Goal: Information Seeking & Learning: Learn about a topic

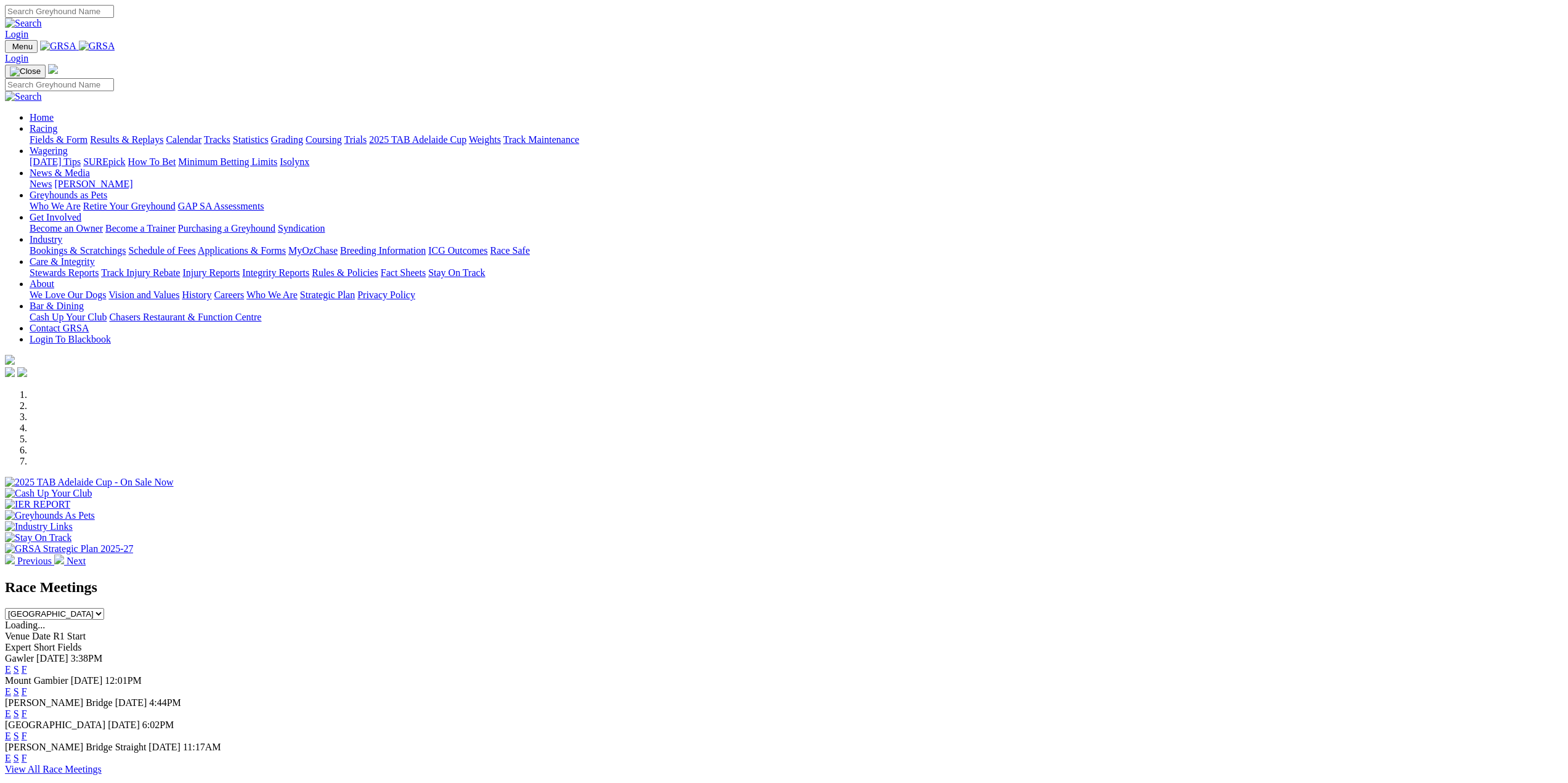
click at [58, 123] on link "Racing" at bounding box center [44, 128] width 28 height 10
click at [87, 135] on link "Fields & Form" at bounding box center [59, 140] width 58 height 10
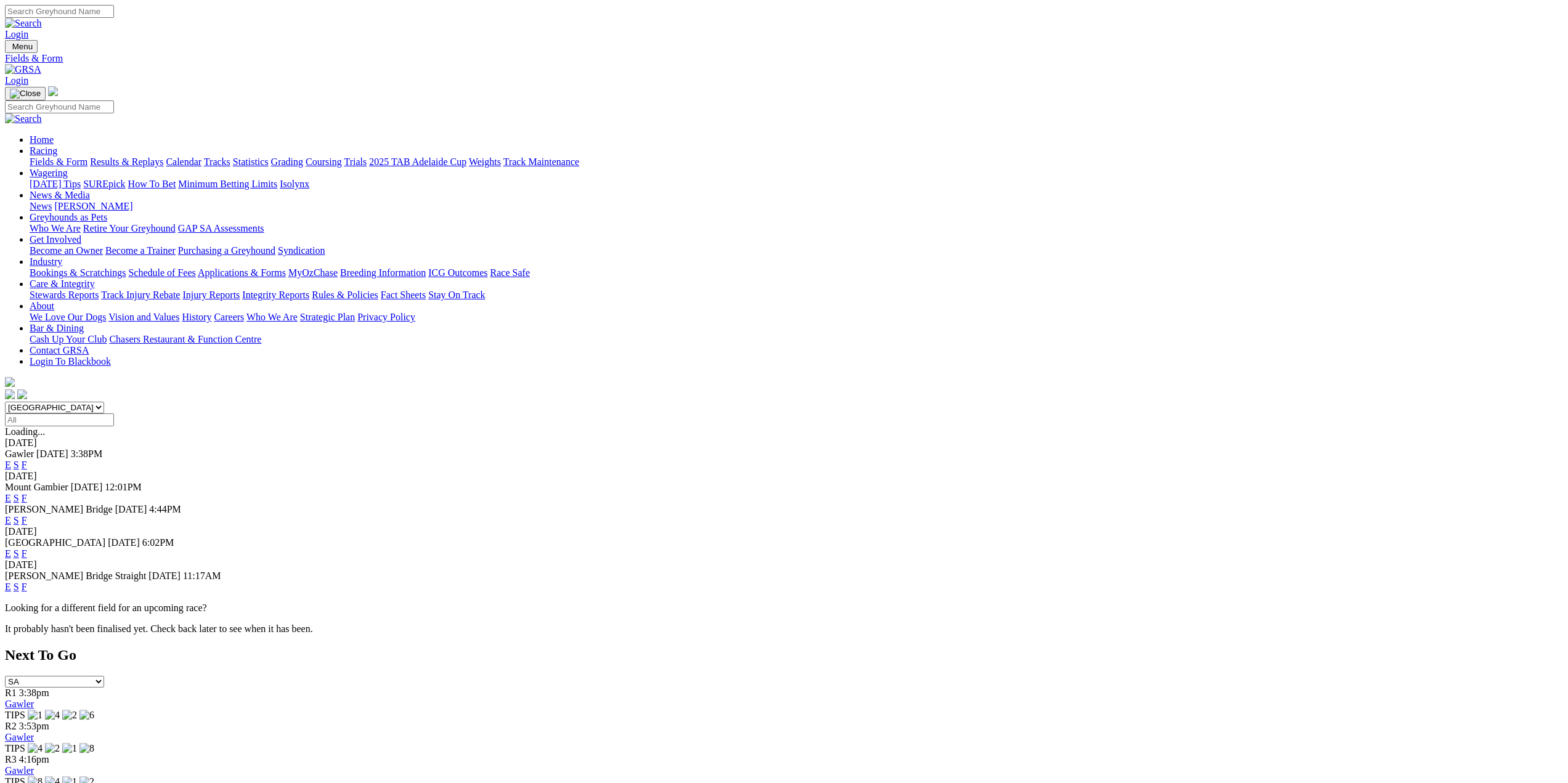
drag, startPoint x: 533, startPoint y: 158, endPoint x: 549, endPoint y: 166, distance: 17.9
click at [104, 402] on select "South Australia New South Wales Northern Territory Queensland Tasmania Victoria…" at bounding box center [55, 407] width 100 height 11
select select "QLD"
click at [104, 402] on select "South Australia New South Wales Northern Territory Queensland Tasmania Victoria…" at bounding box center [55, 407] width 100 height 11
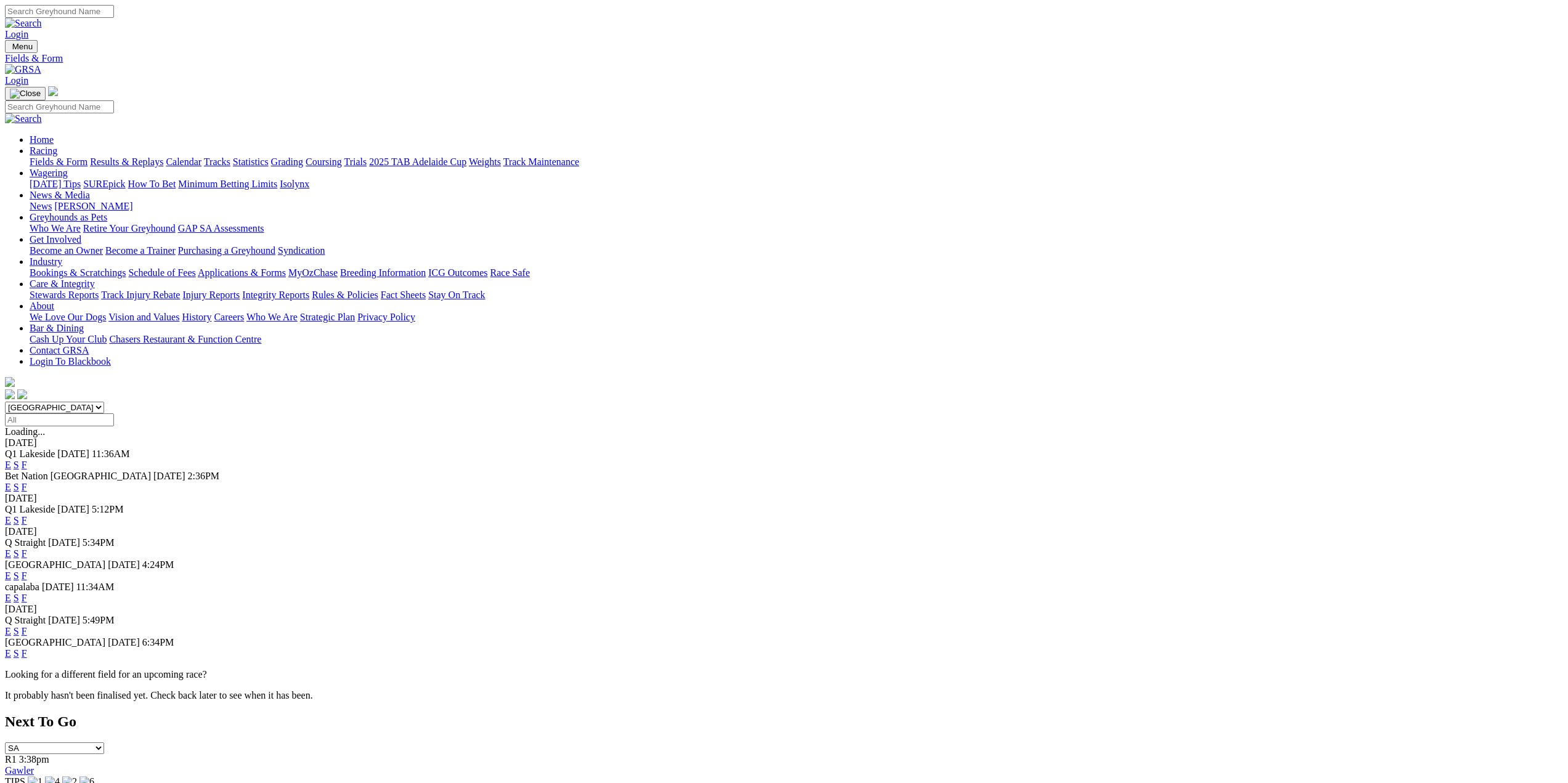
click at [104, 402] on select "South Australia New South Wales Northern Territory Queensland Tasmania Victoria…" at bounding box center [55, 407] width 100 height 11
click at [373, 402] on div "South Australia New South Wales Northern Territory Queensland Tasmania Victoria…" at bounding box center [784, 551] width 1558 height 300
click at [11, 460] on link "E" at bounding box center [8, 465] width 6 height 10
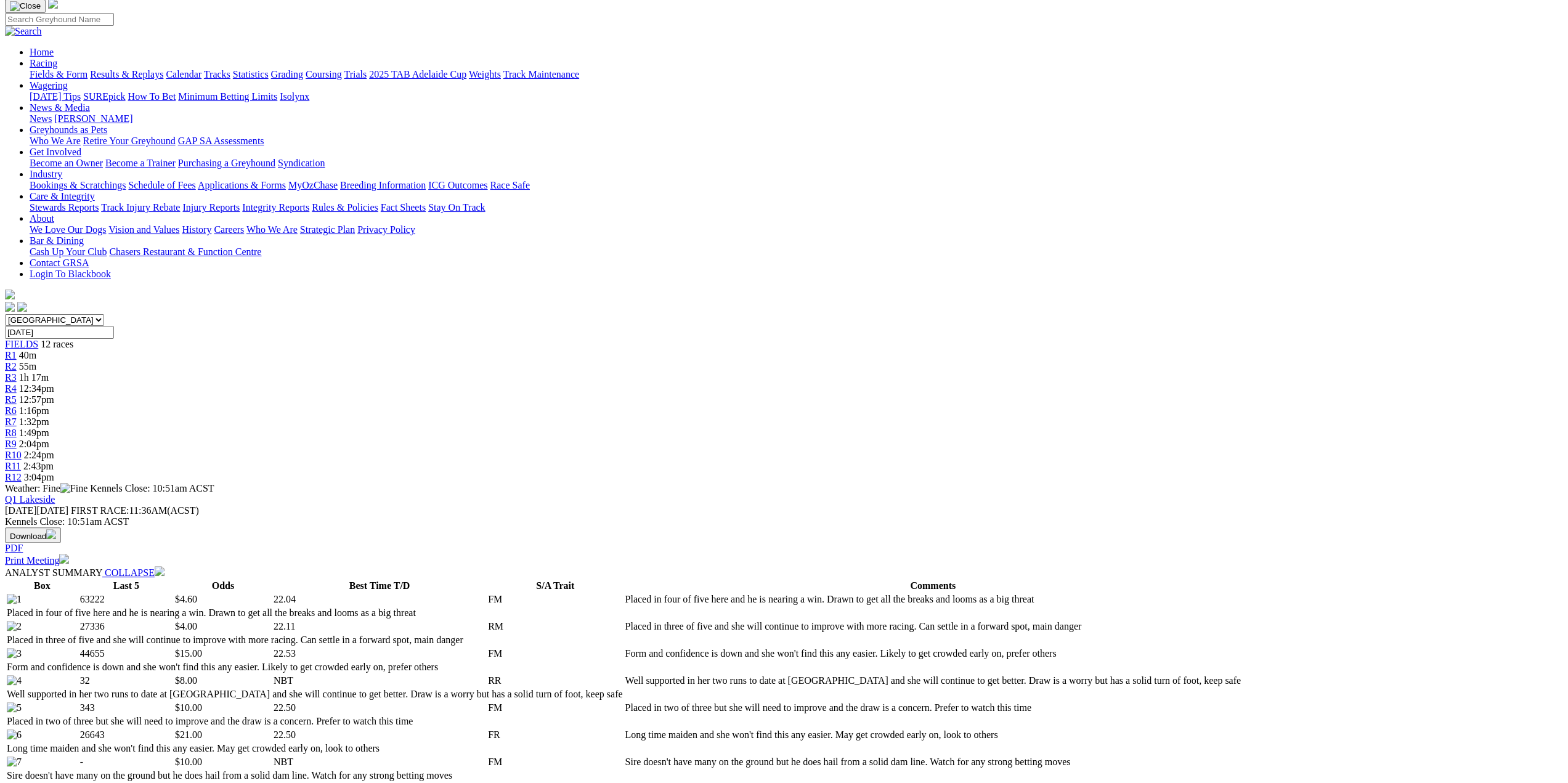
scroll to position [246, 0]
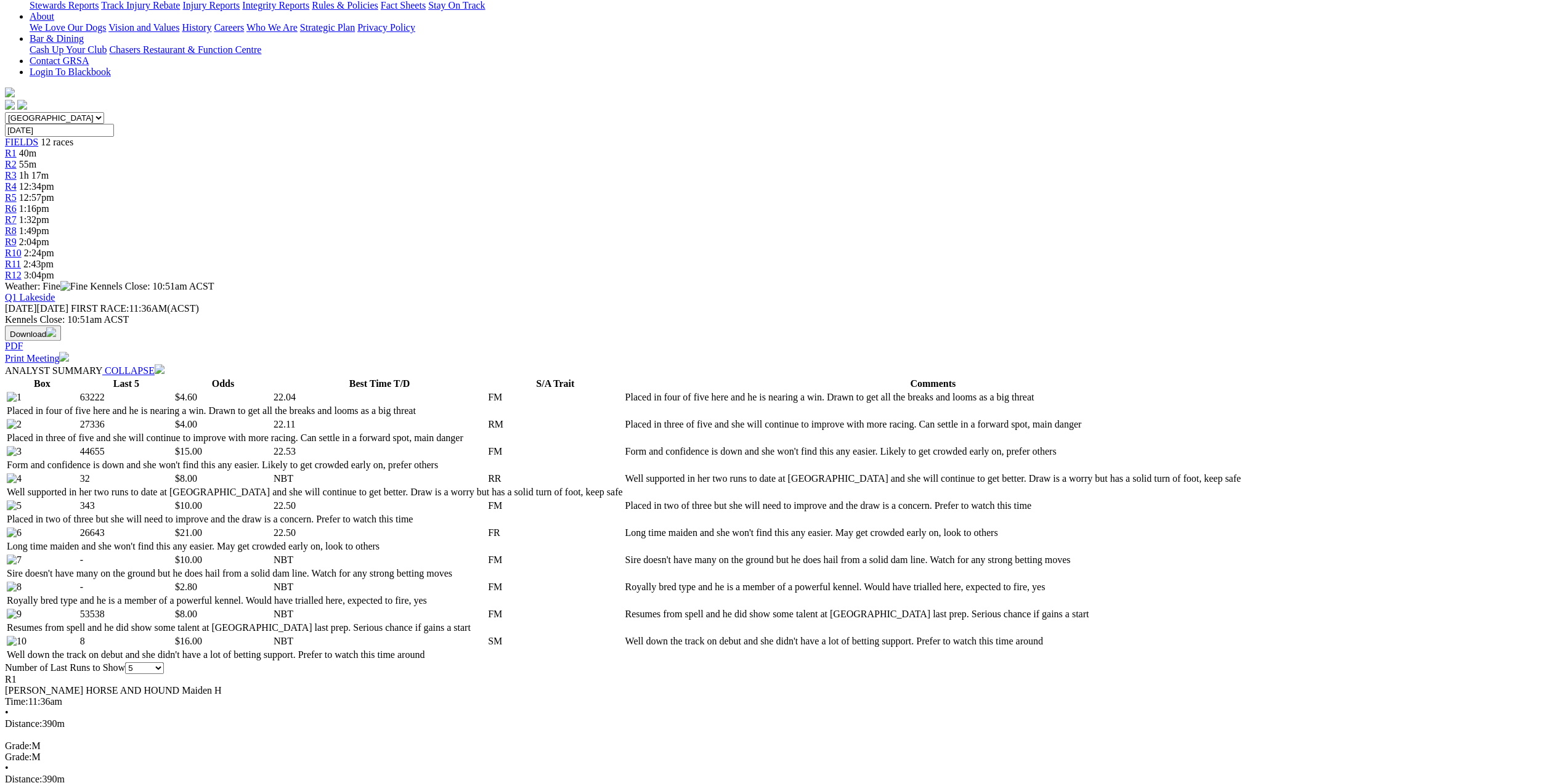
scroll to position [308, 0]
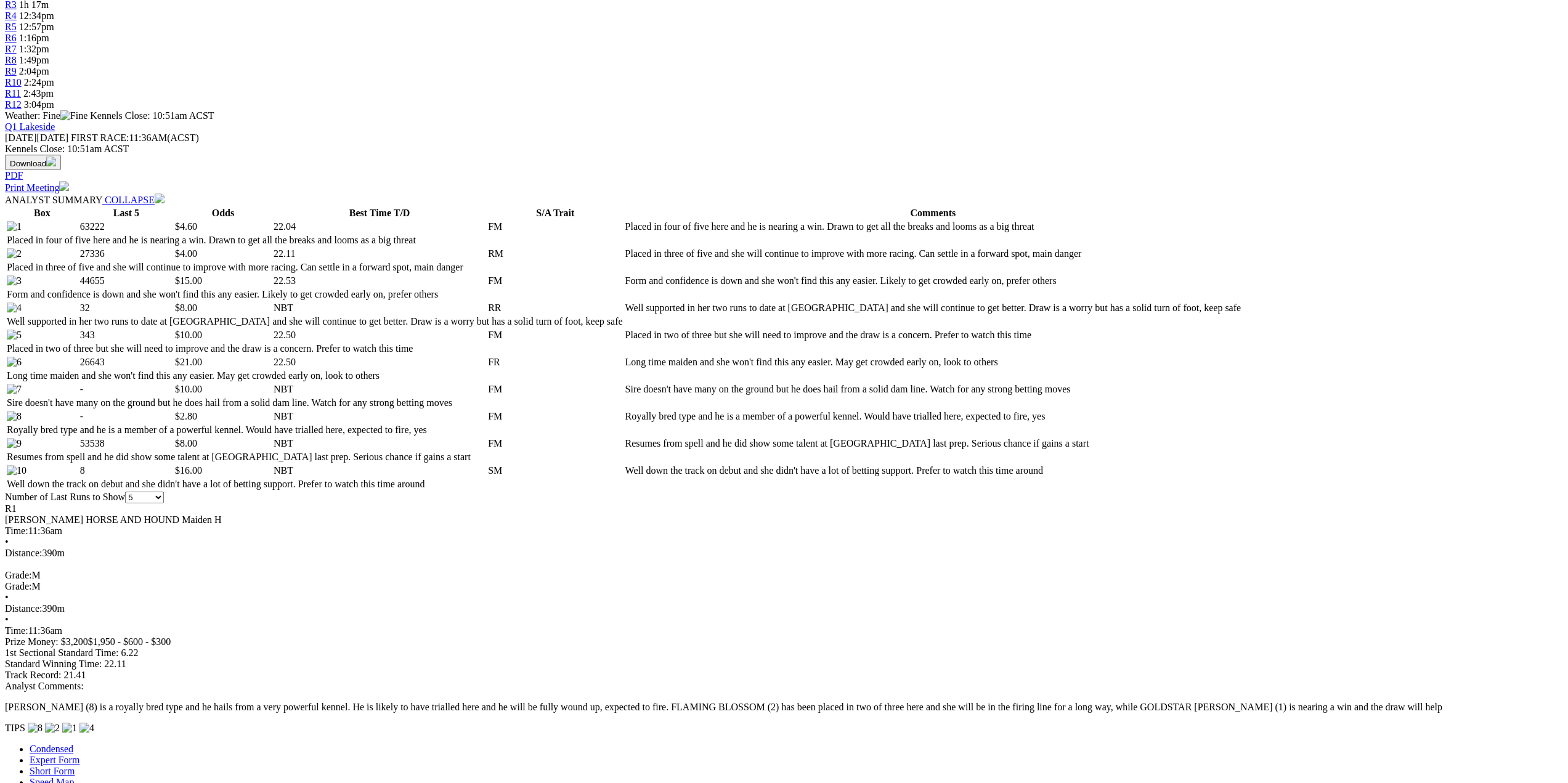
scroll to position [616, 0]
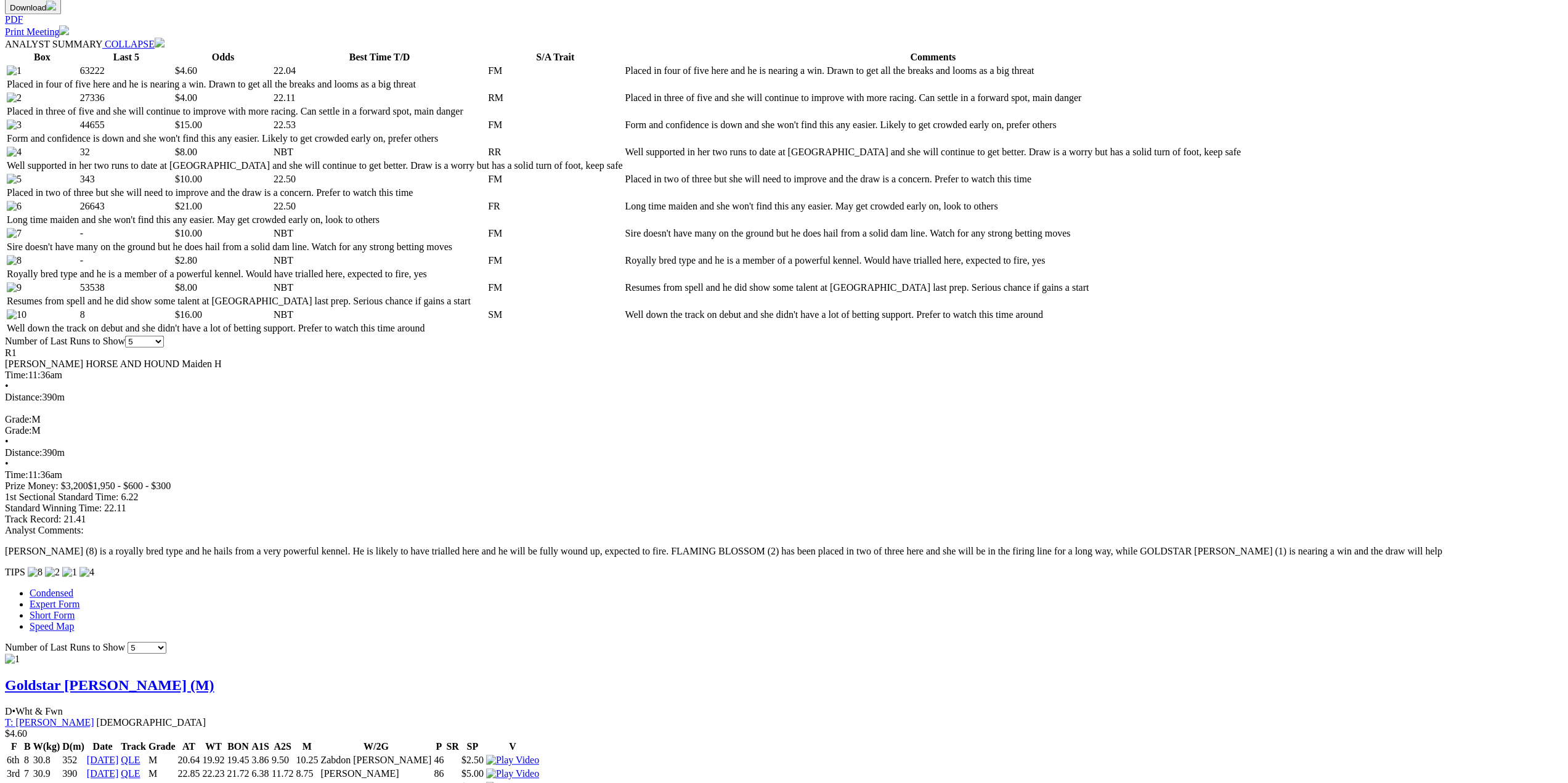
drag, startPoint x: 921, startPoint y: 553, endPoint x: 460, endPoint y: 504, distance: 463.6
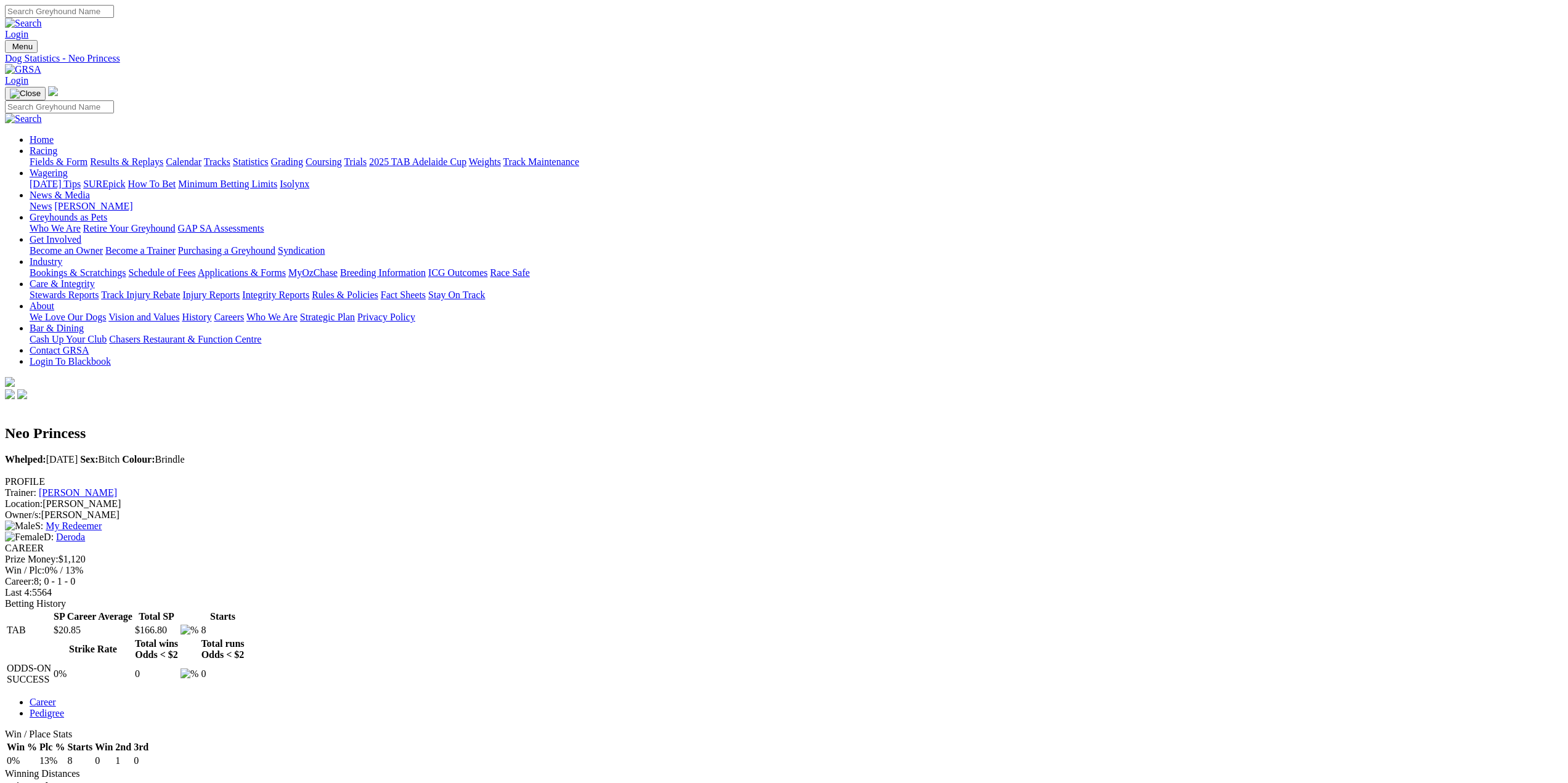
scroll to position [37, 0]
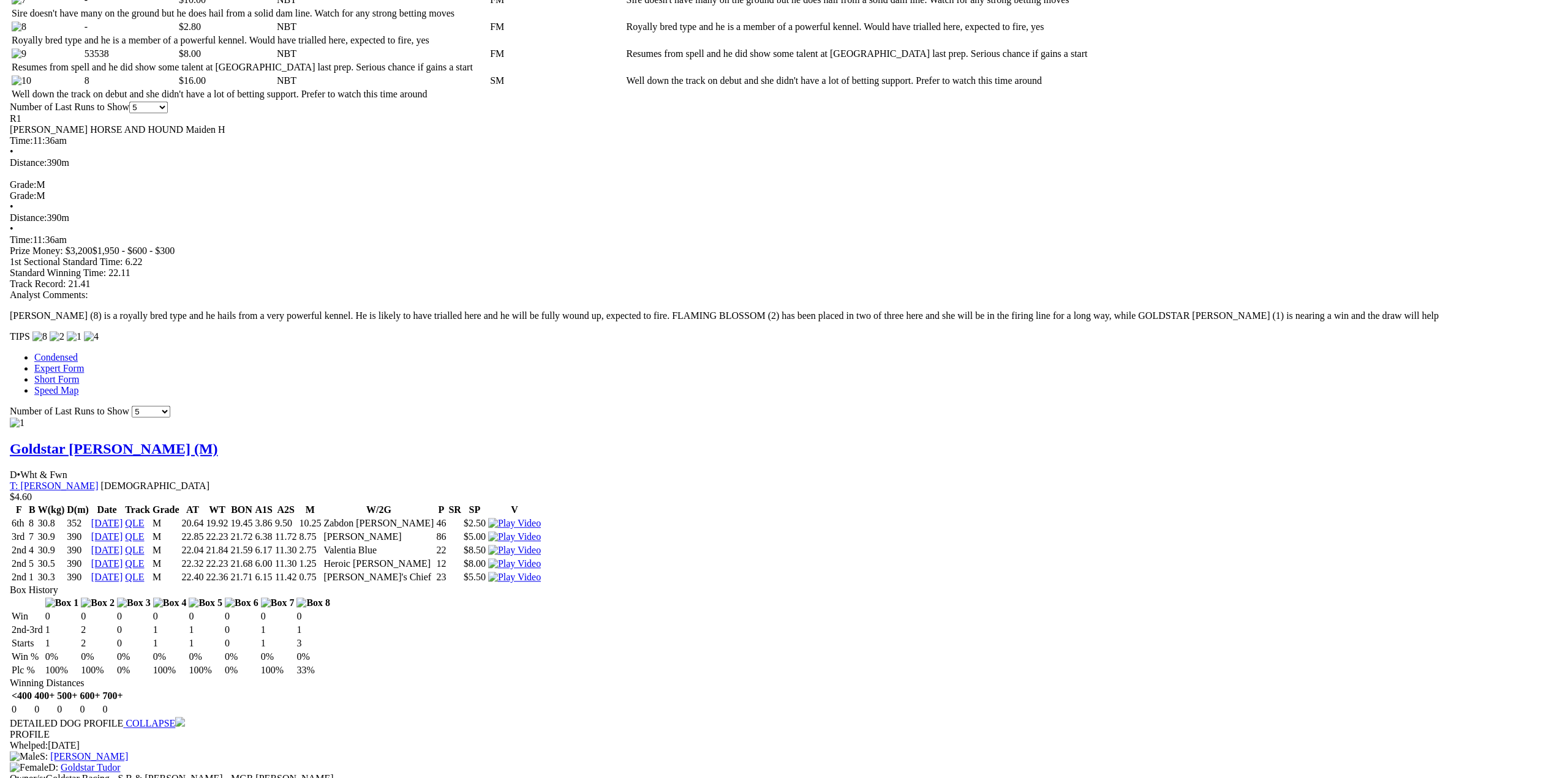
scroll to position [919, 0]
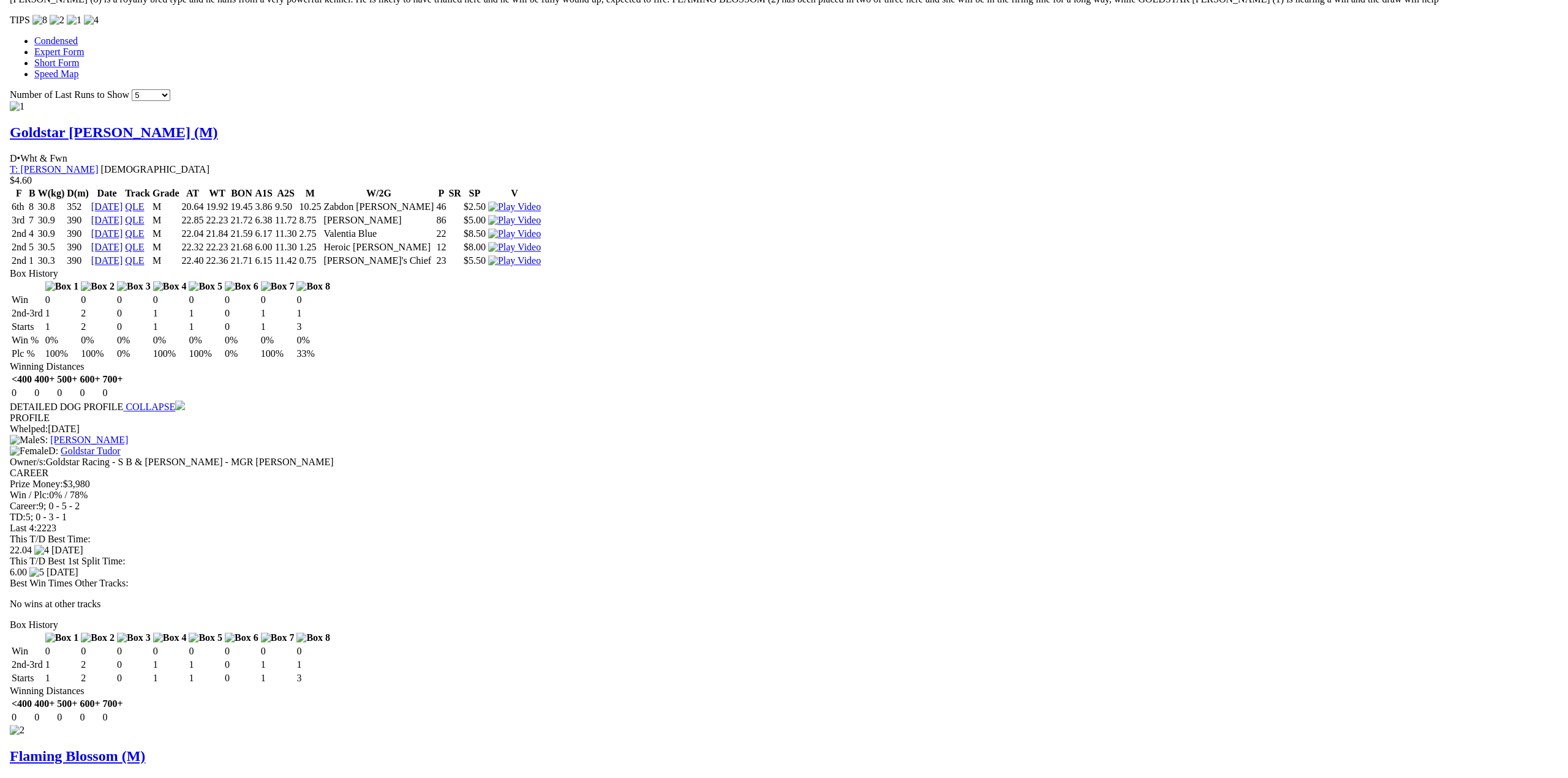
scroll to position [1164, 0]
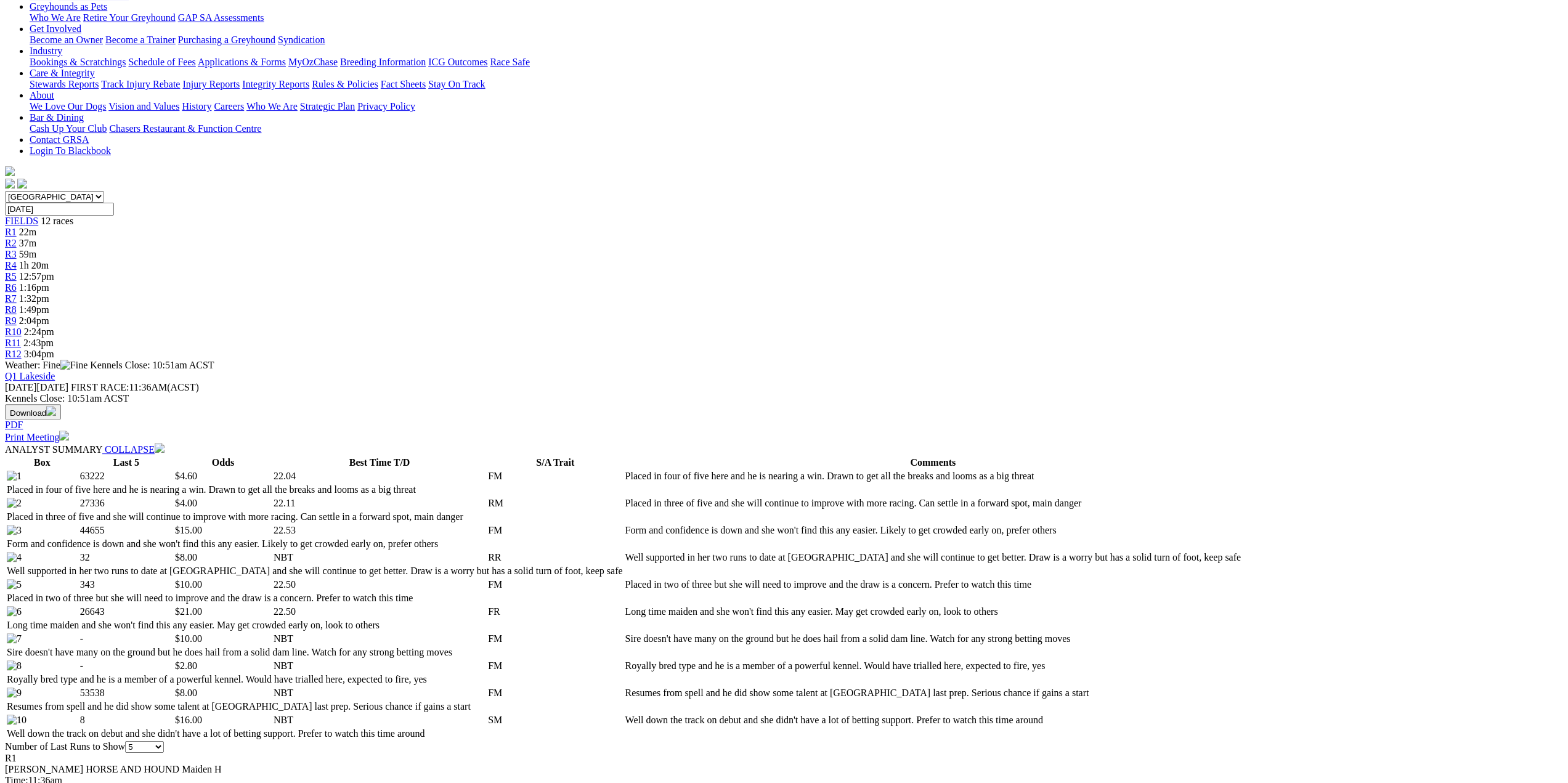
scroll to position [185, 0]
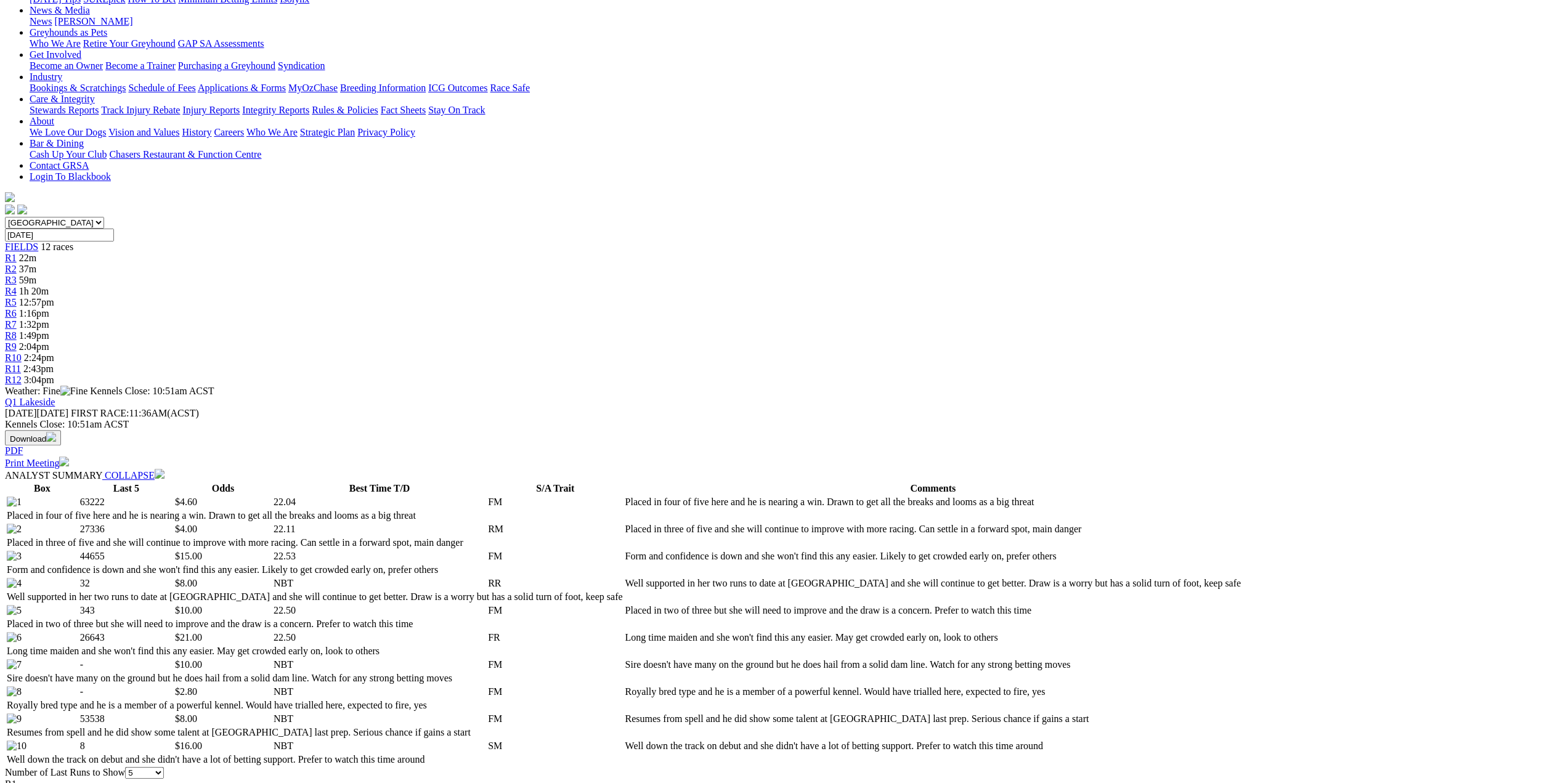
drag, startPoint x: 538, startPoint y: 16, endPoint x: 294, endPoint y: 46, distance: 245.8
click at [37, 264] on span "37m" at bounding box center [28, 269] width 17 height 10
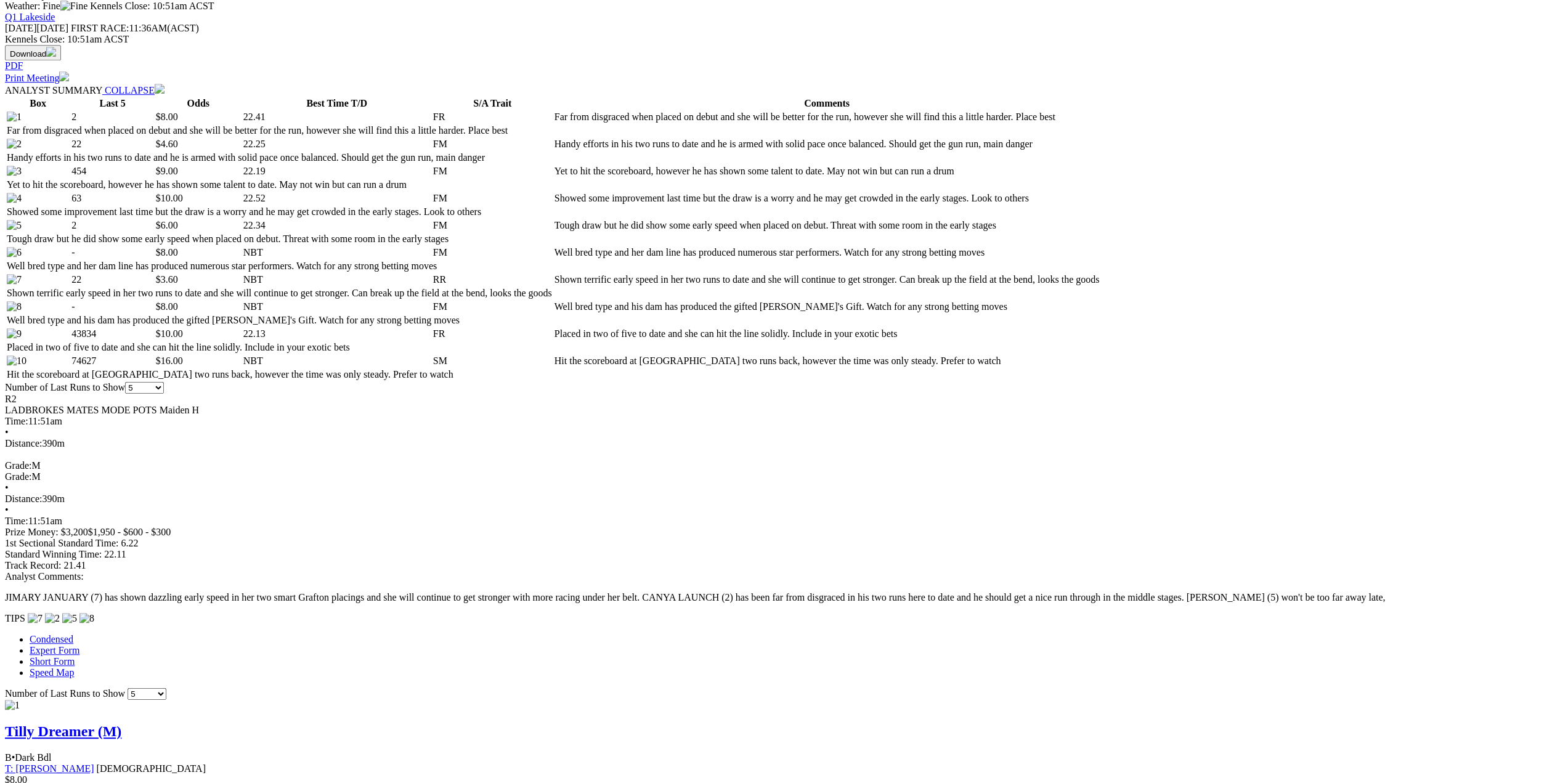
scroll to position [739, 0]
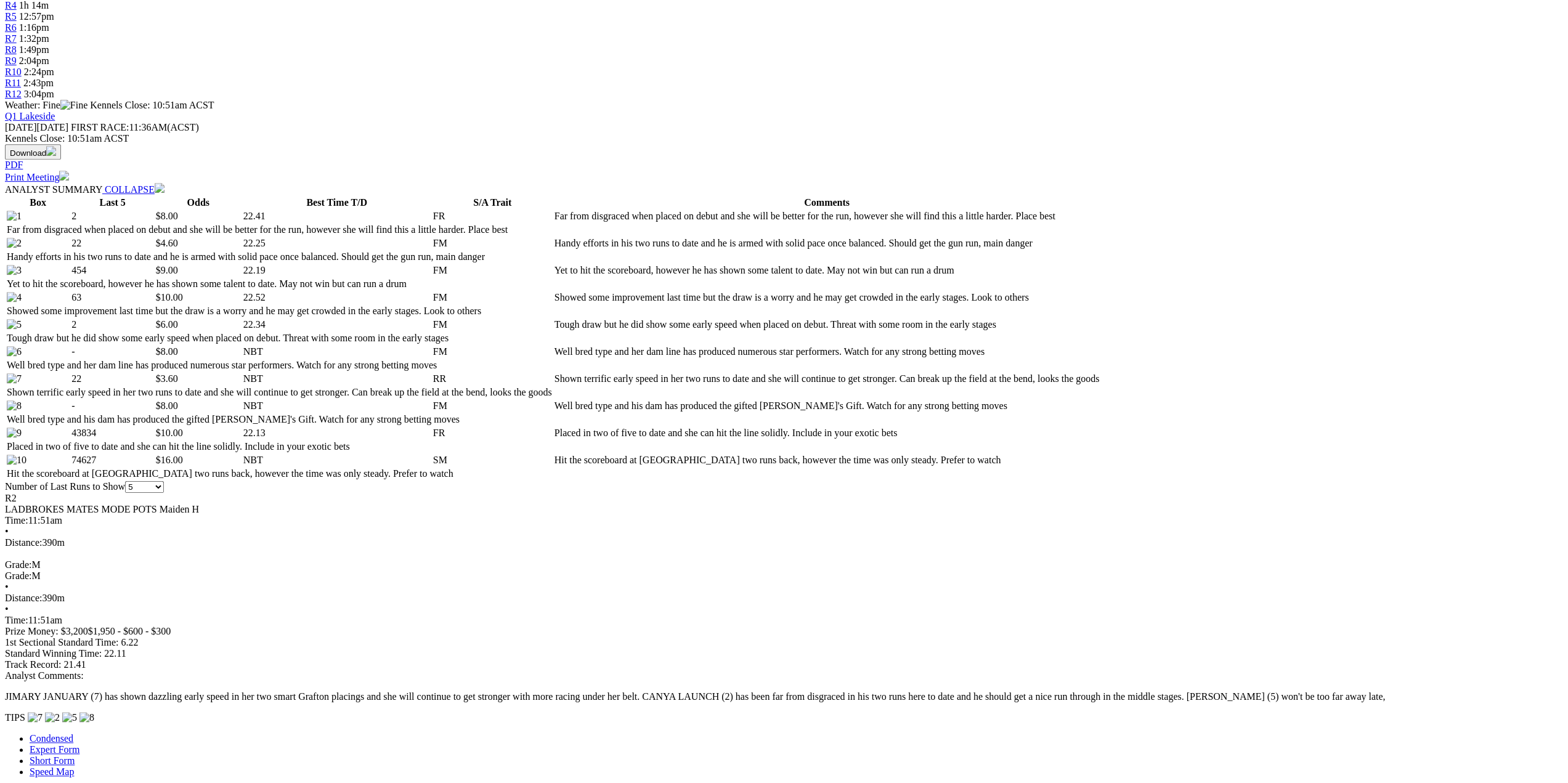
scroll to position [246, 0]
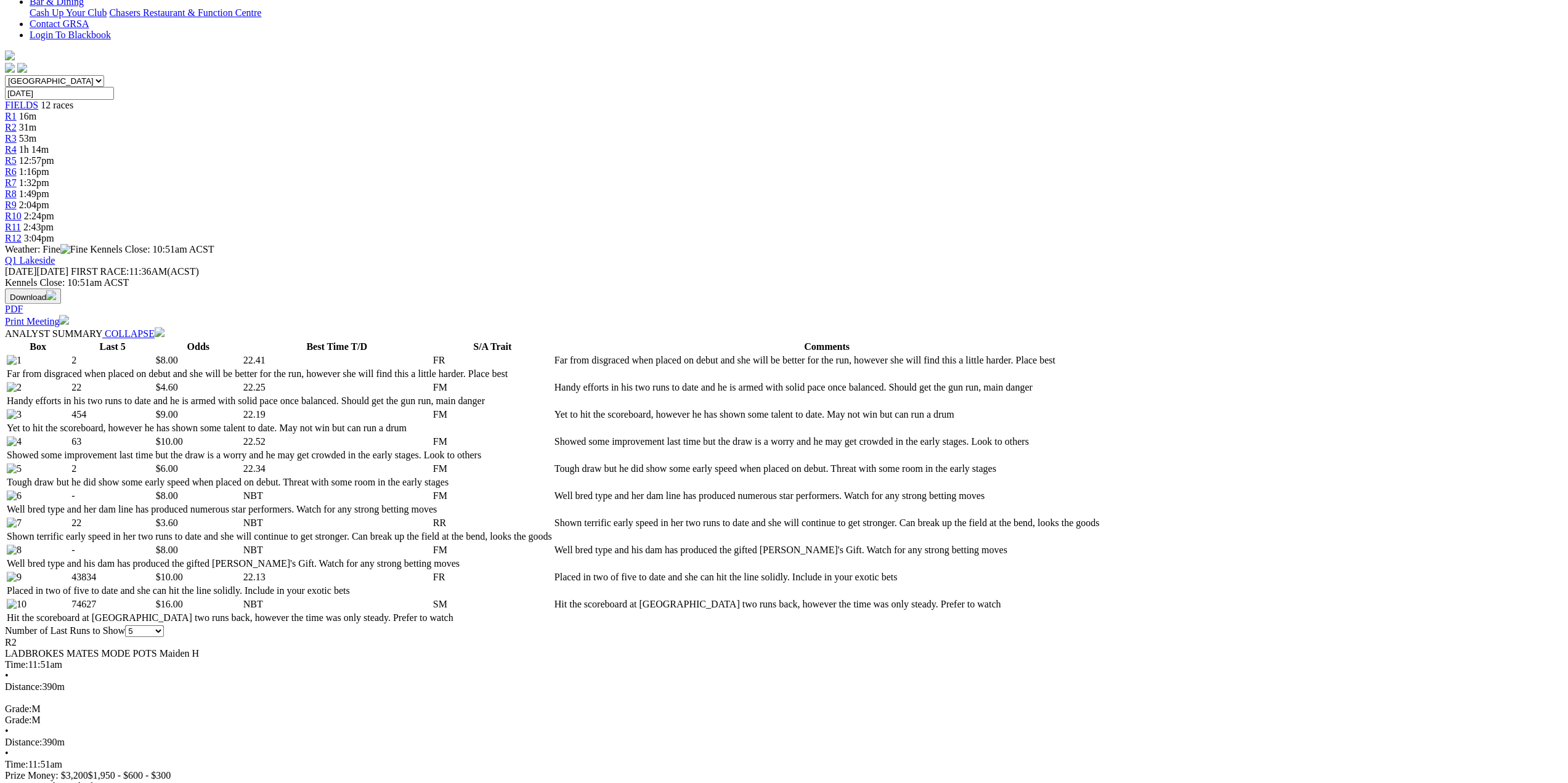
scroll to position [370, 0]
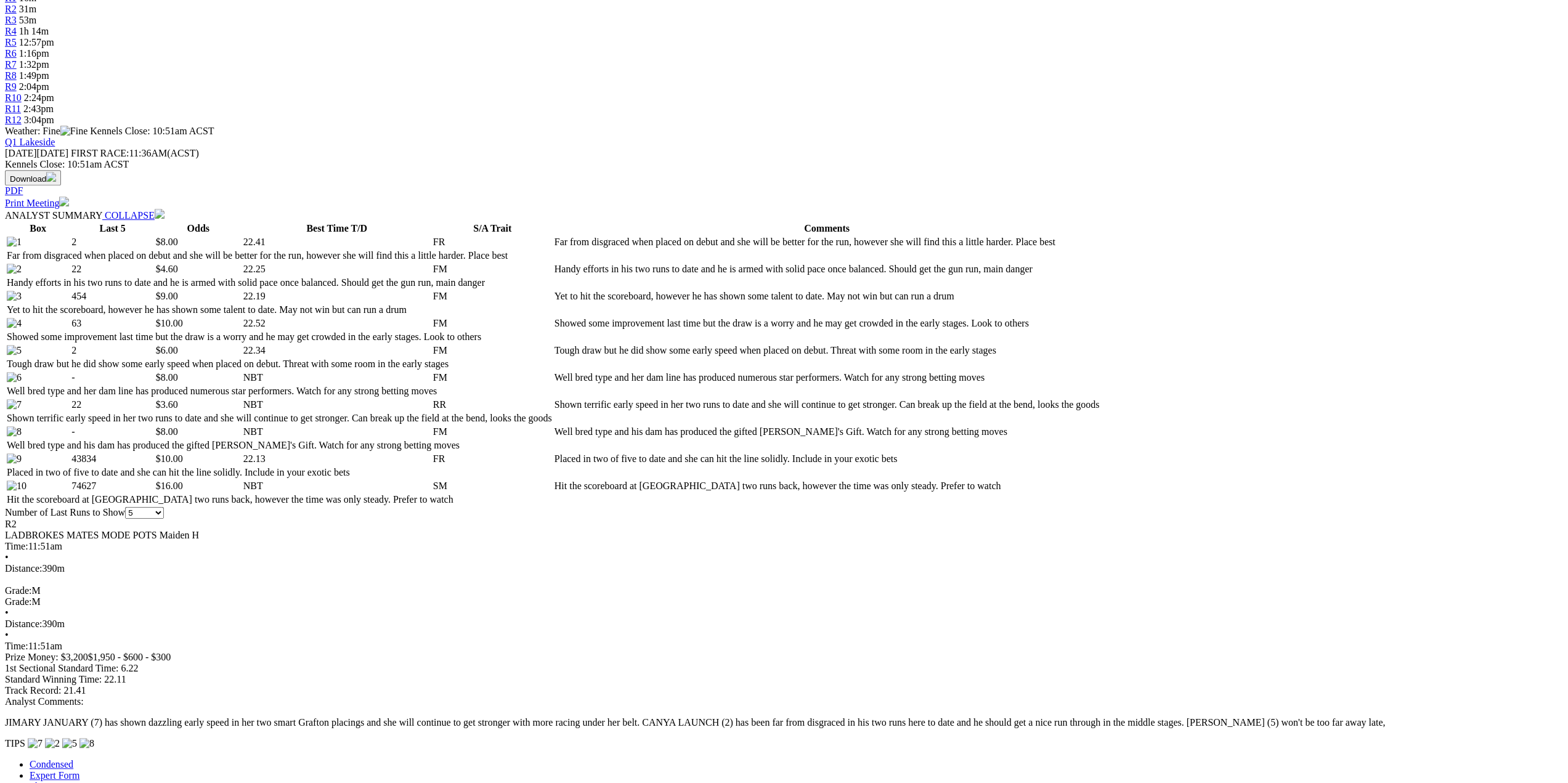
scroll to position [555, 0]
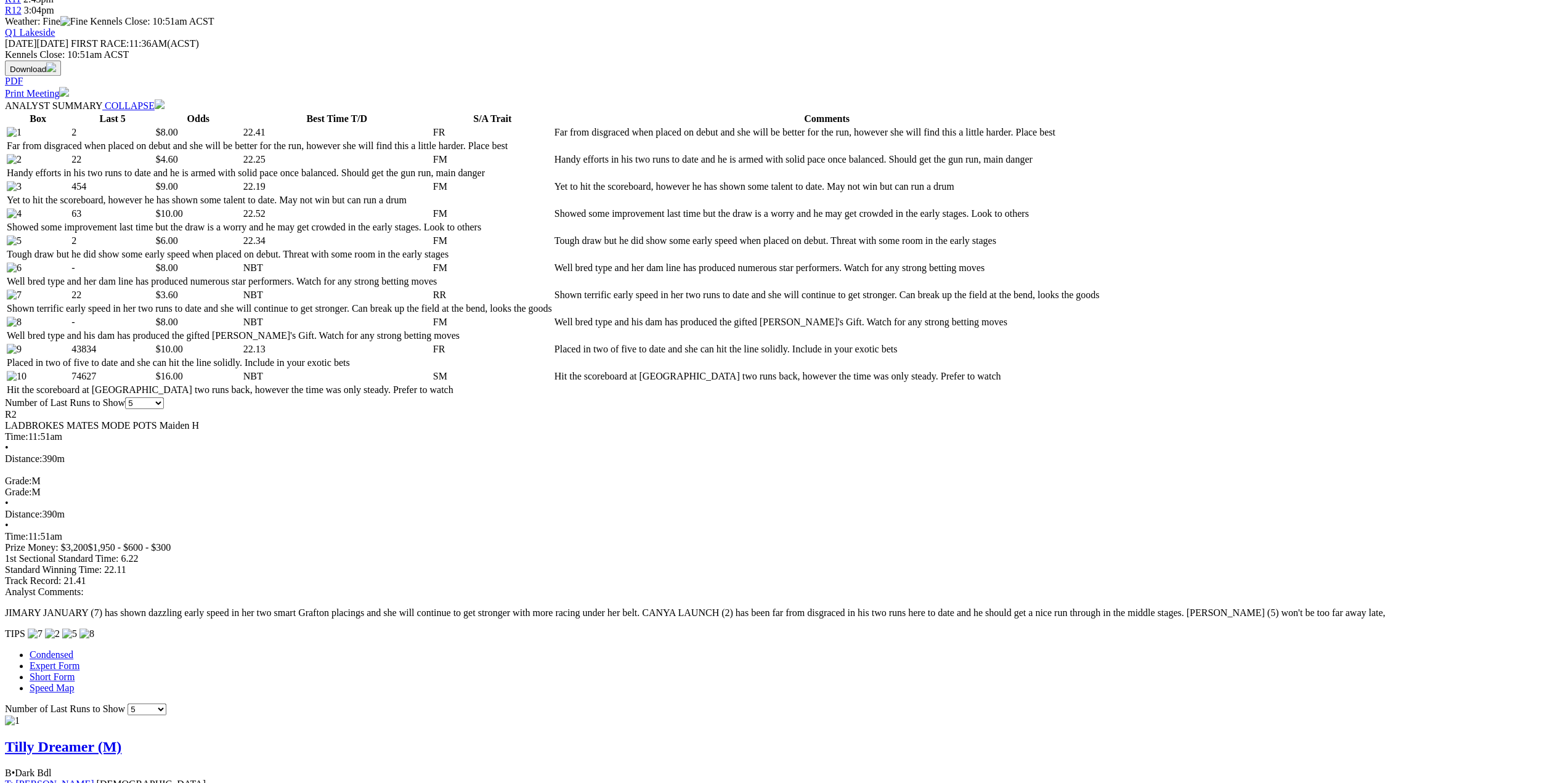
drag, startPoint x: 926, startPoint y: 595, endPoint x: 795, endPoint y: 591, distance: 131.1
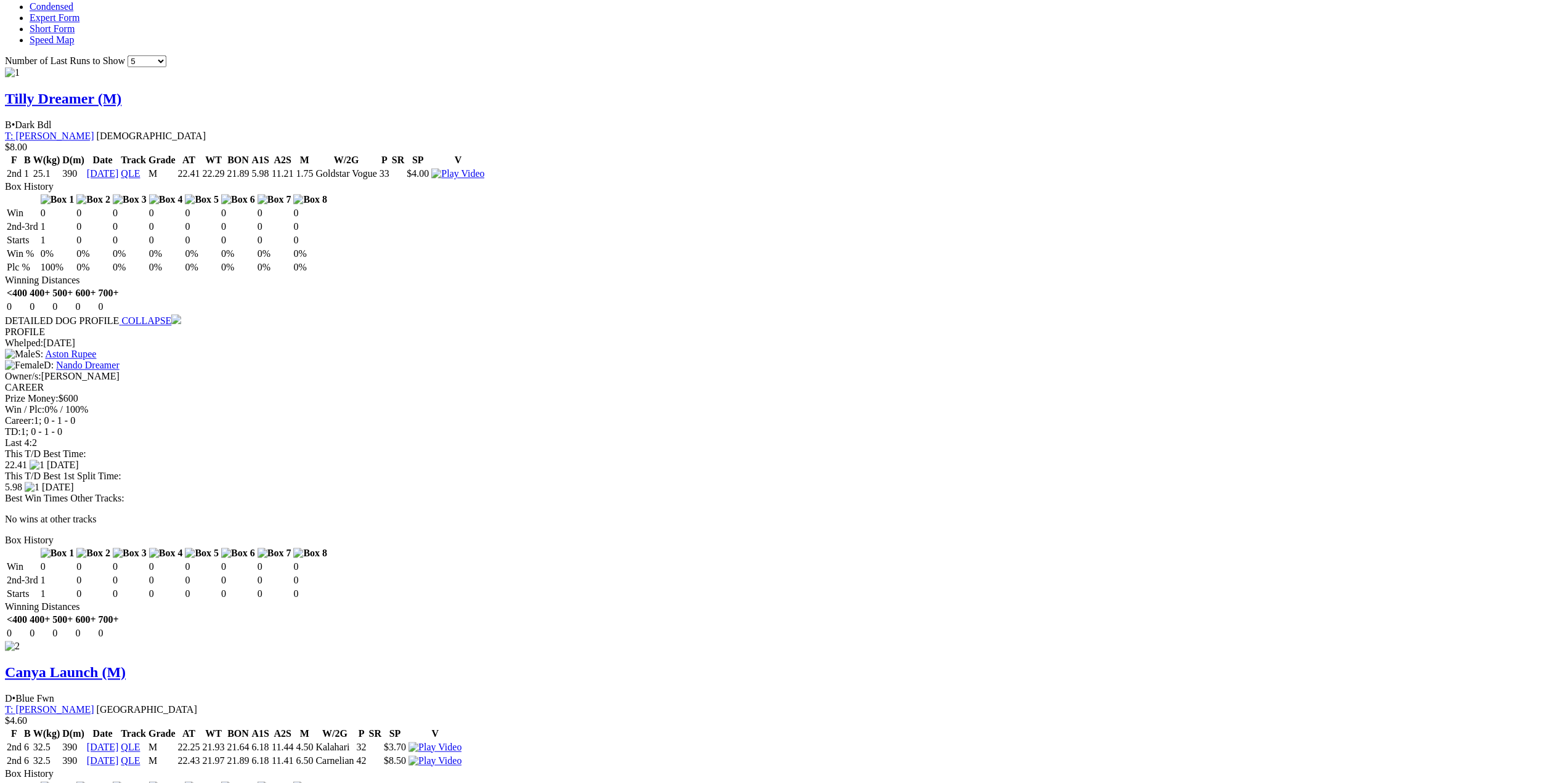
scroll to position [1294, 0]
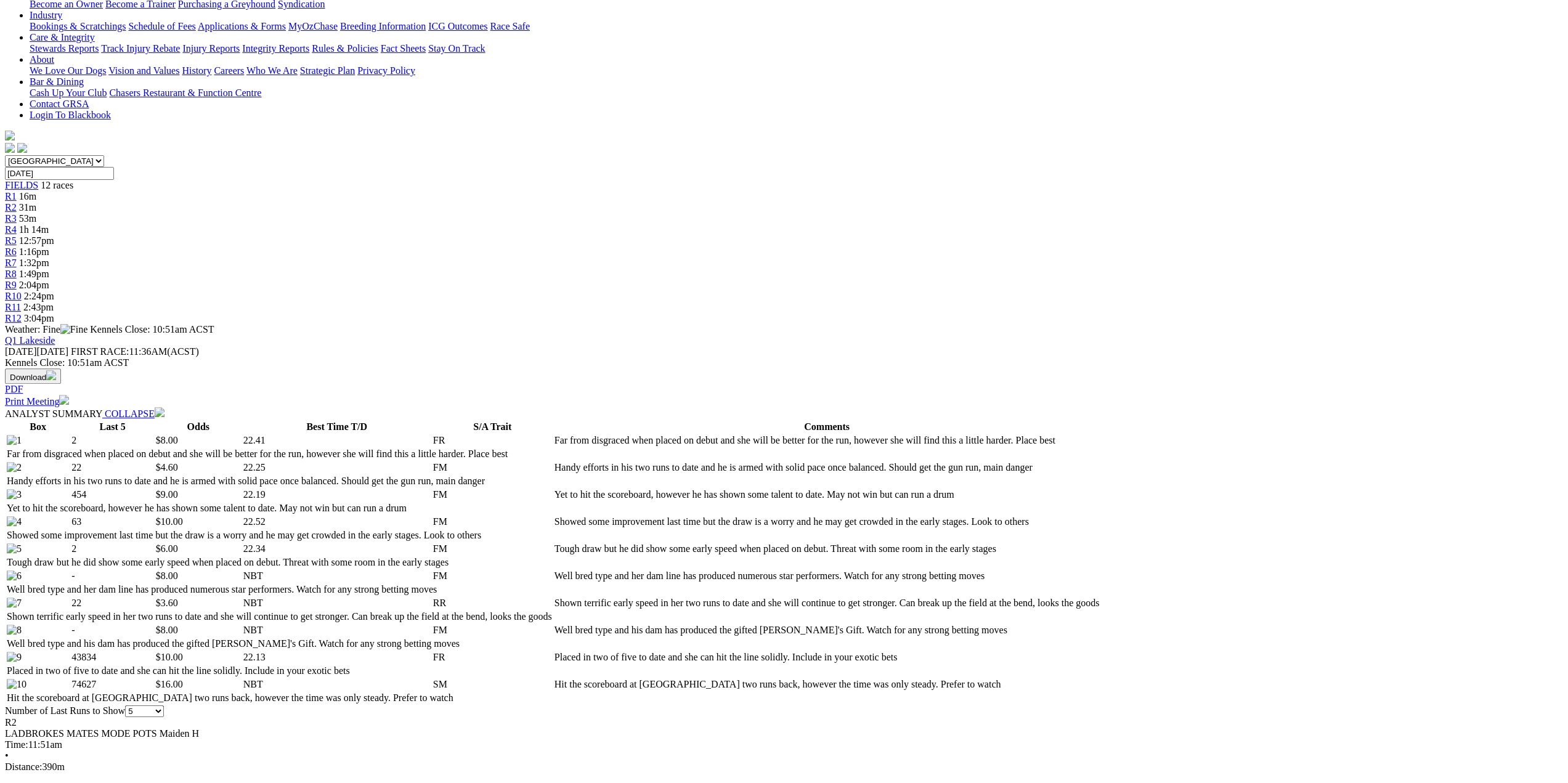
scroll to position [62, 0]
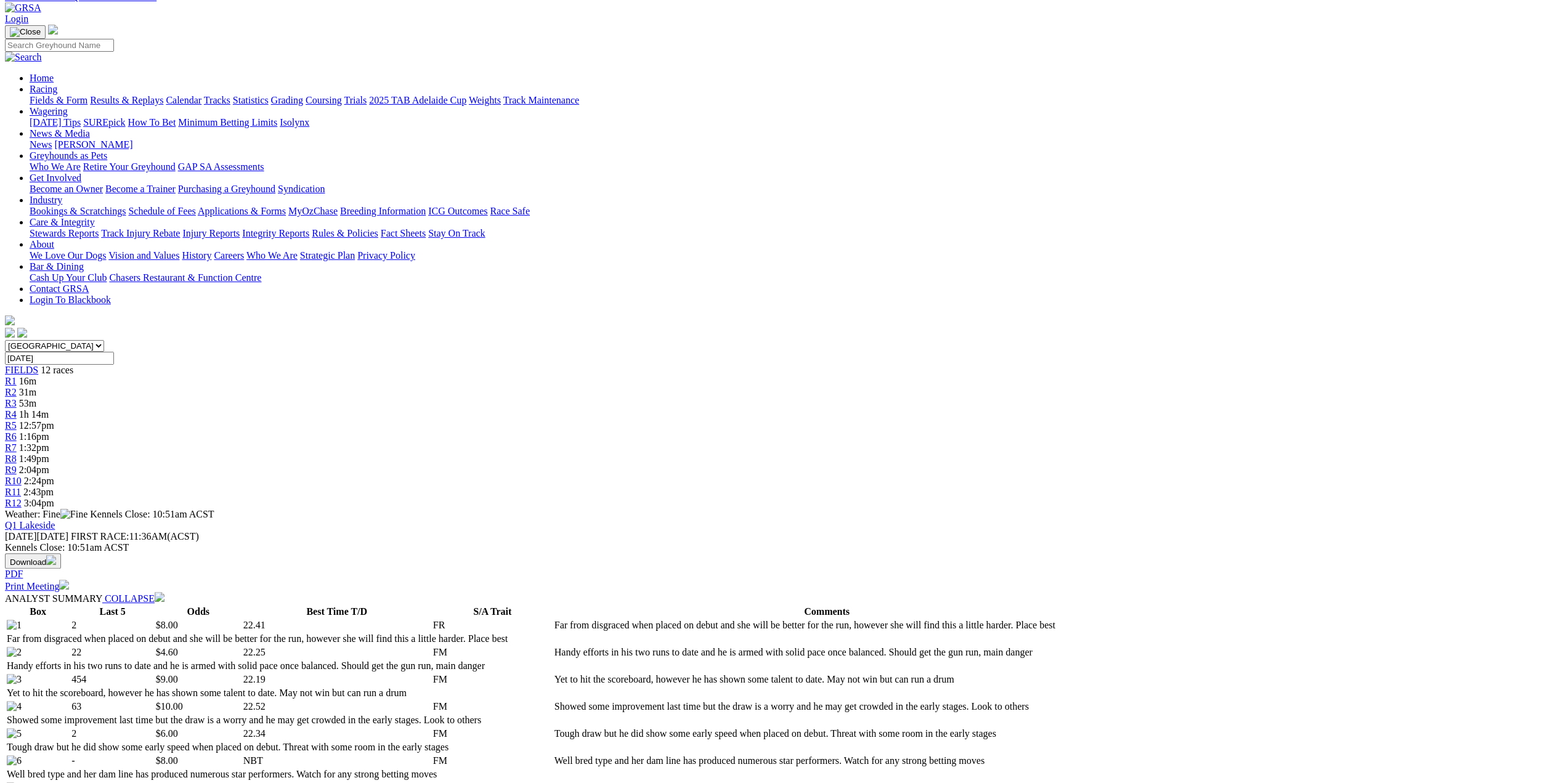
click at [580, 398] on div "R3 53m" at bounding box center [784, 404] width 1558 height 11
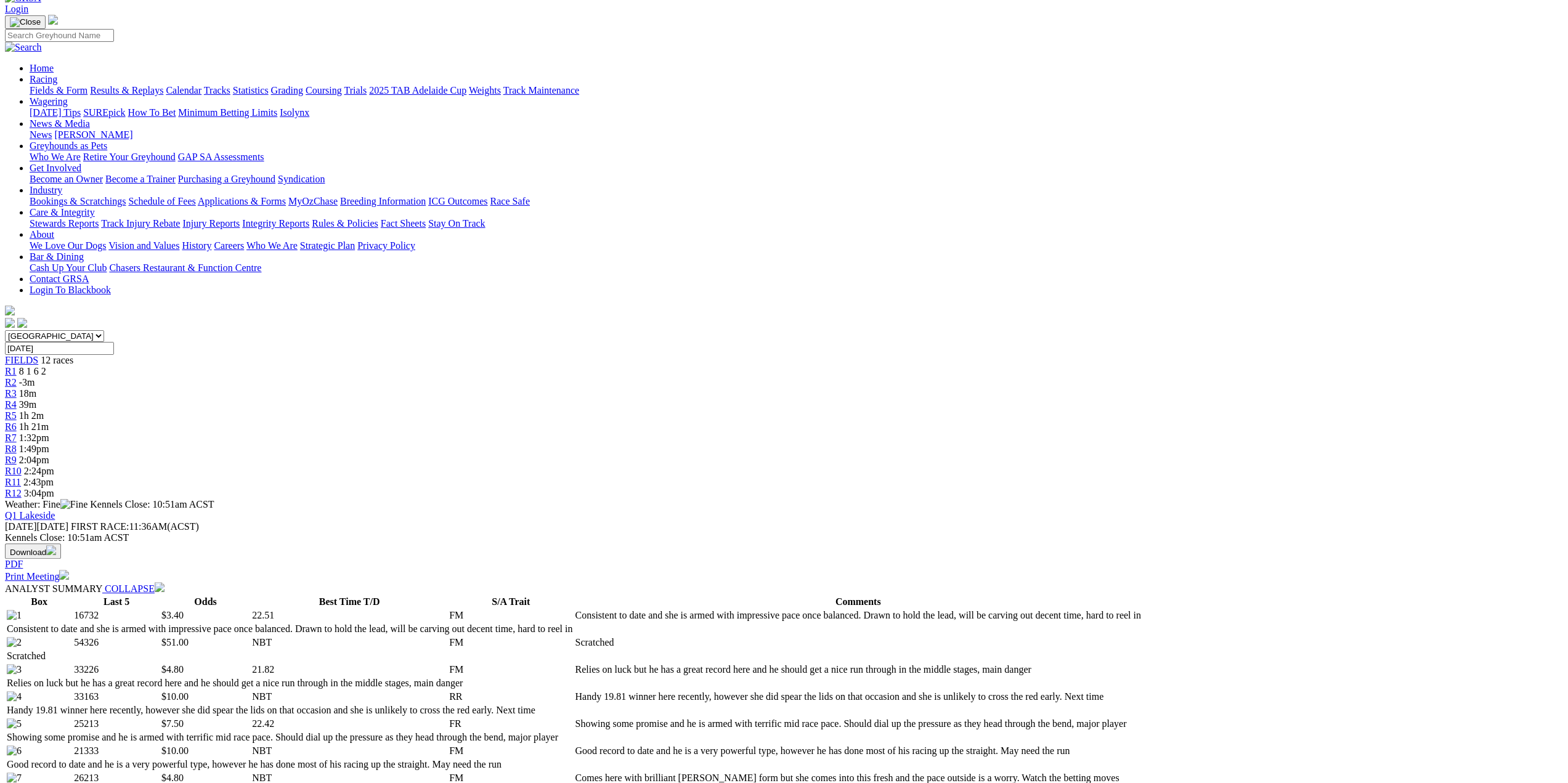
scroll to position [185, 0]
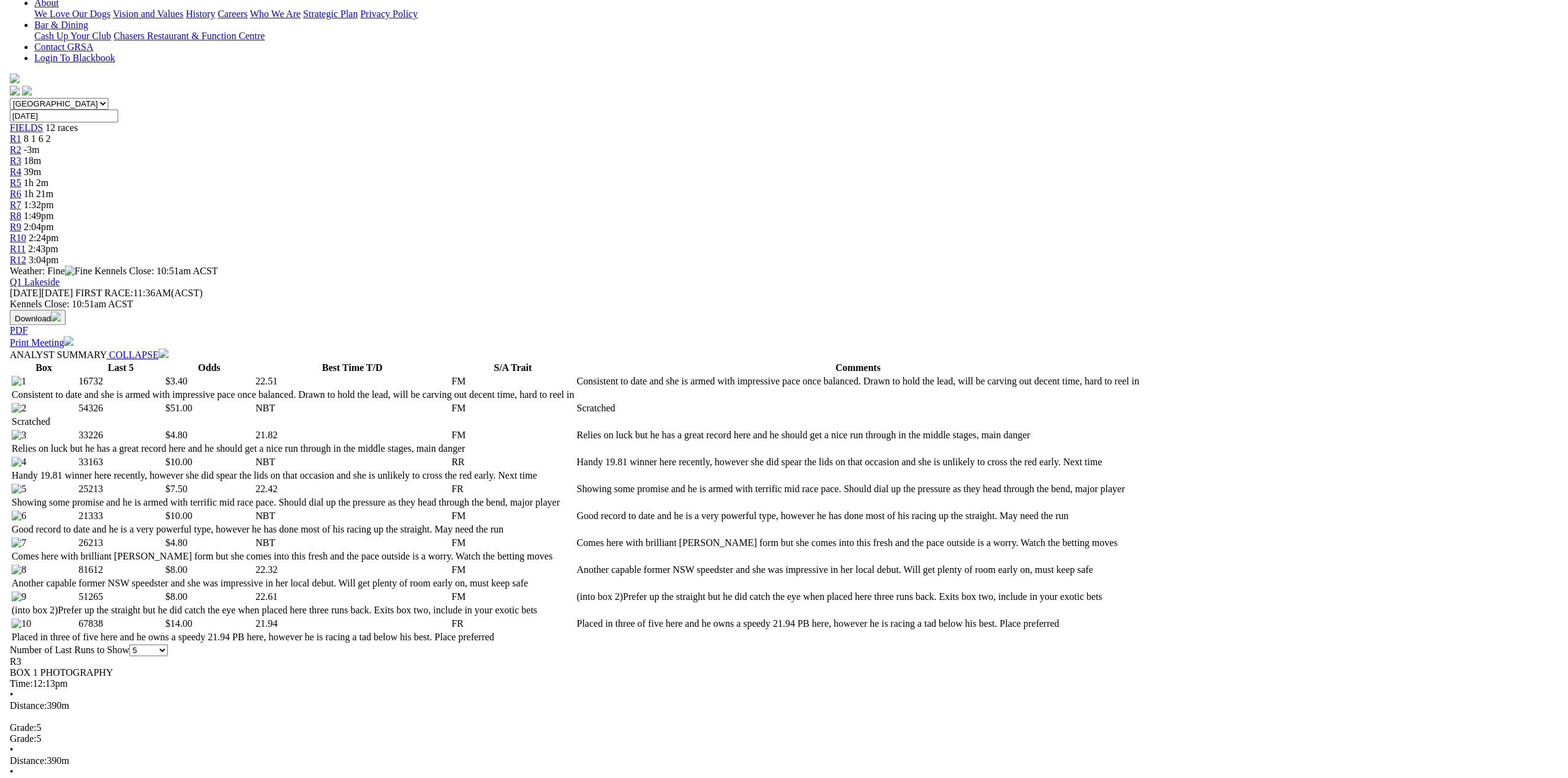
scroll to position [307, 0]
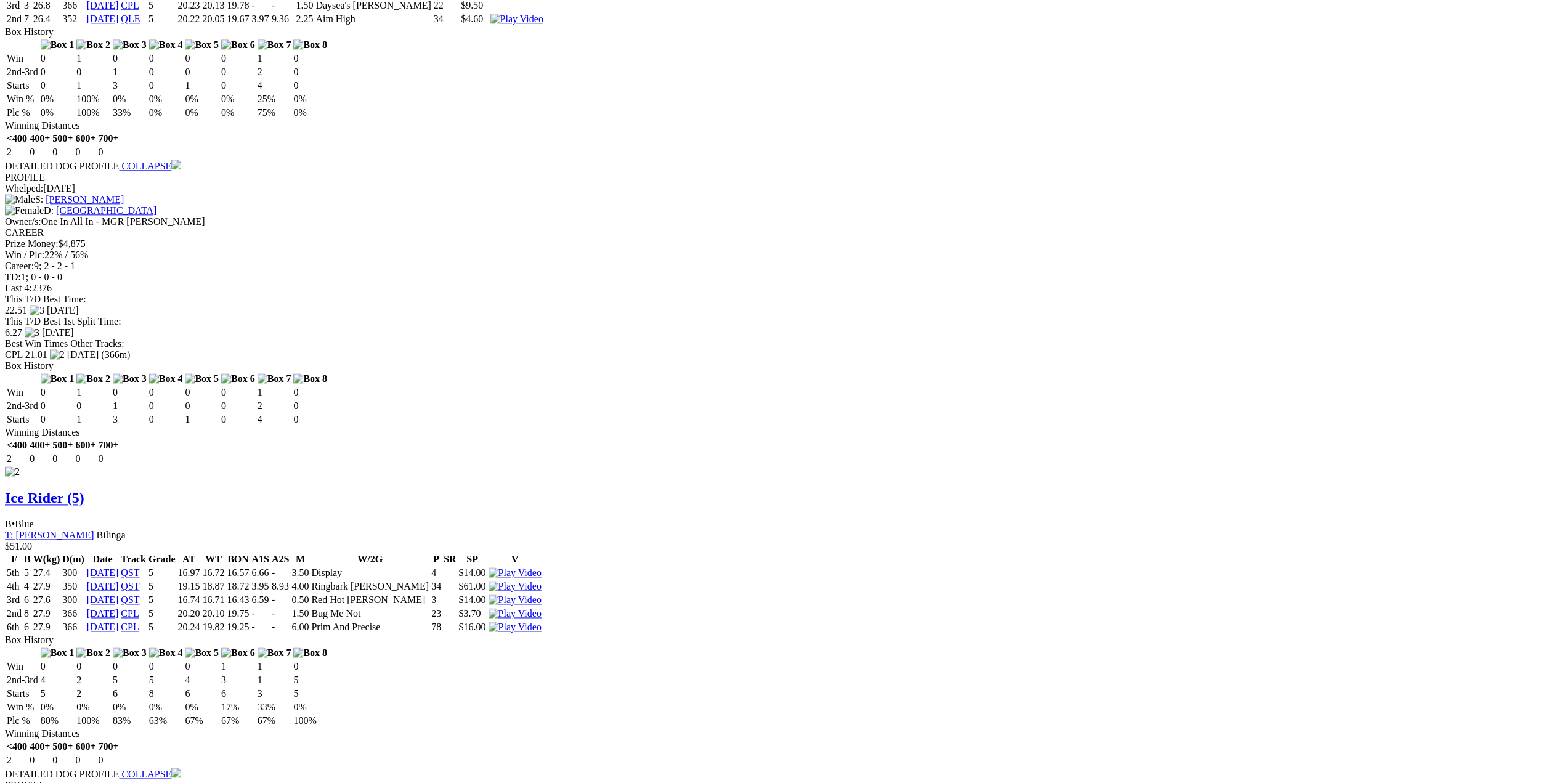
scroll to position [1659, 0]
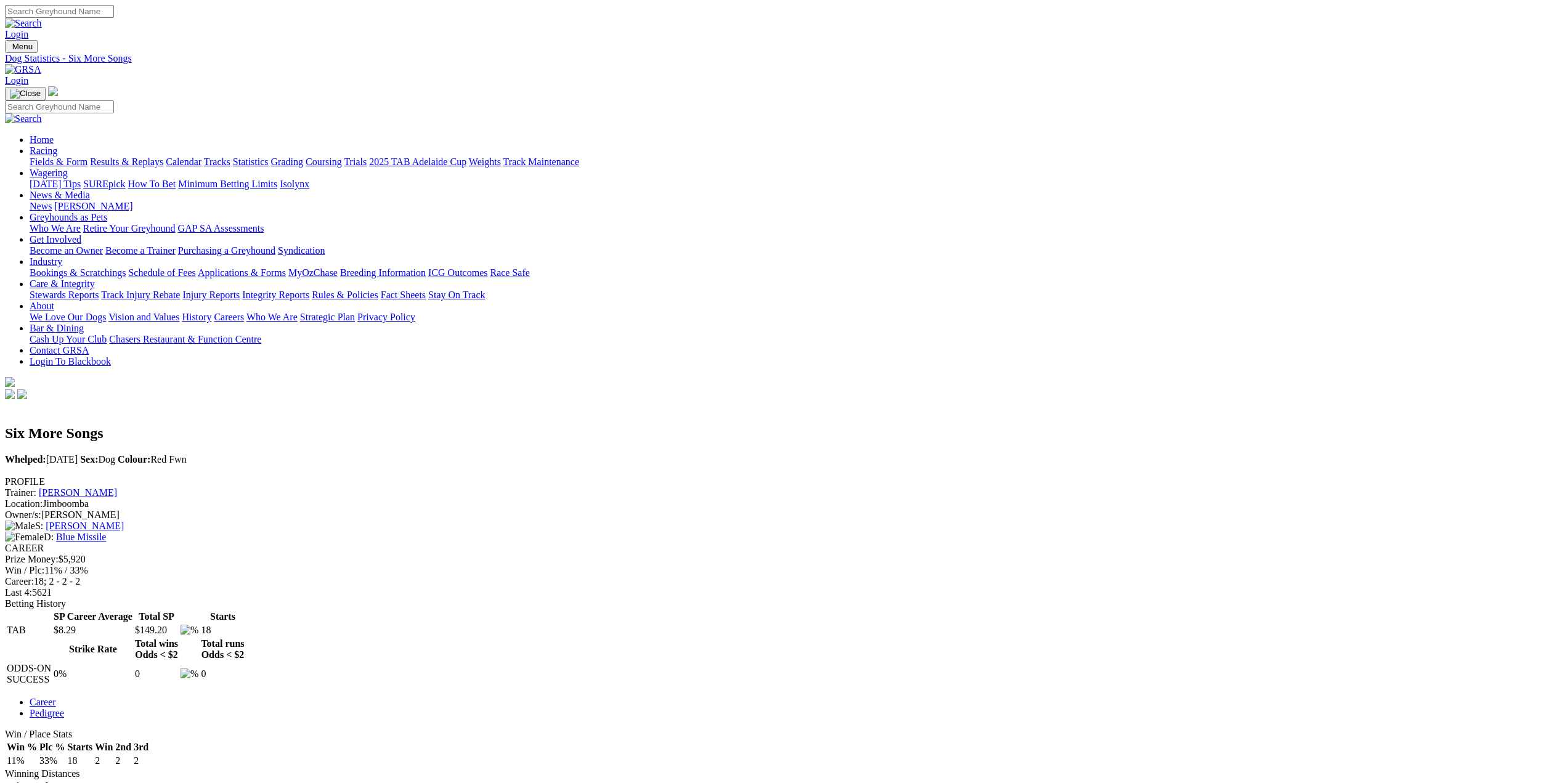
scroll to position [408, 0]
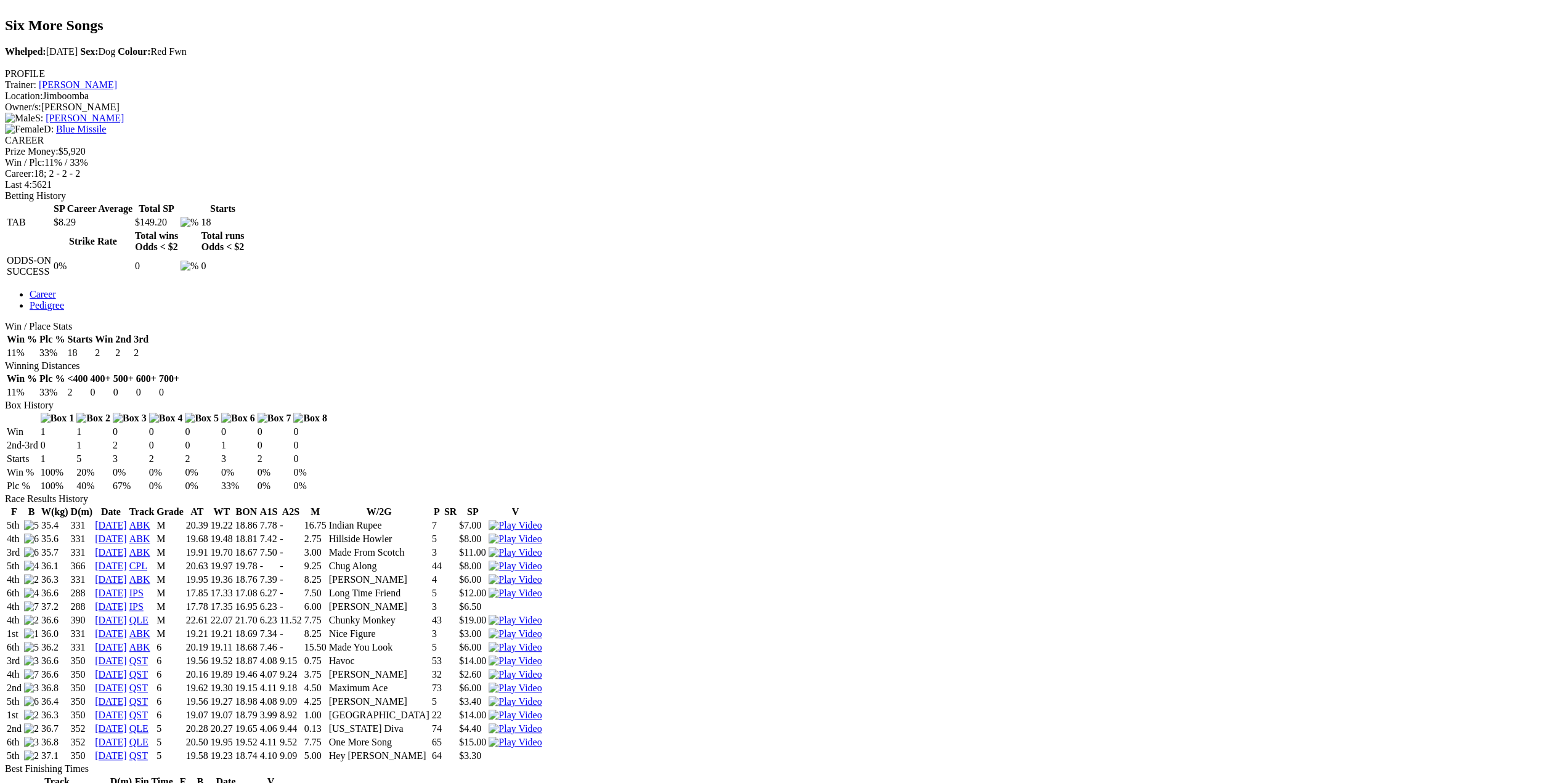
click at [542, 615] on img at bounding box center [515, 620] width 53 height 11
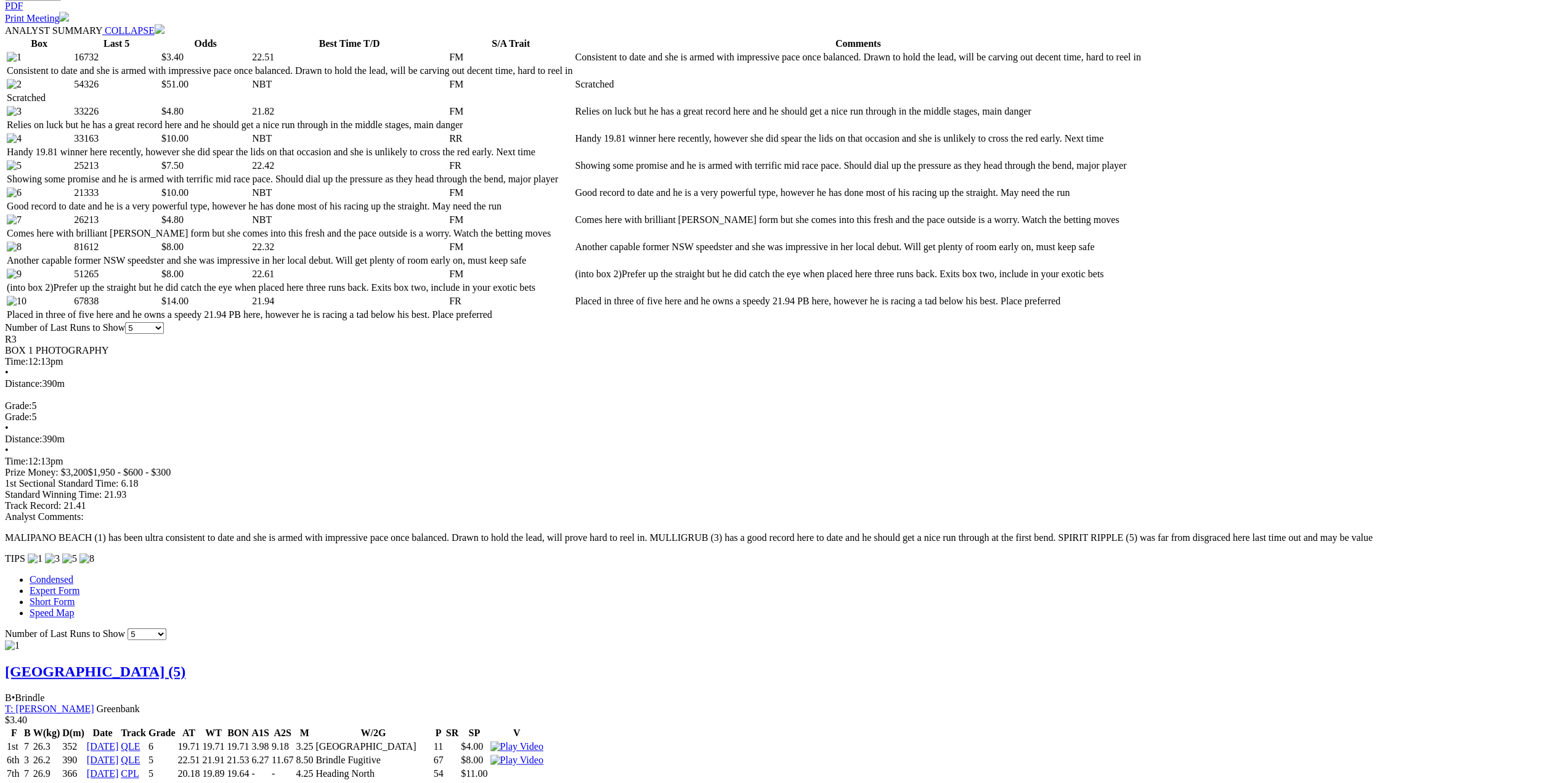
scroll to position [739, 0]
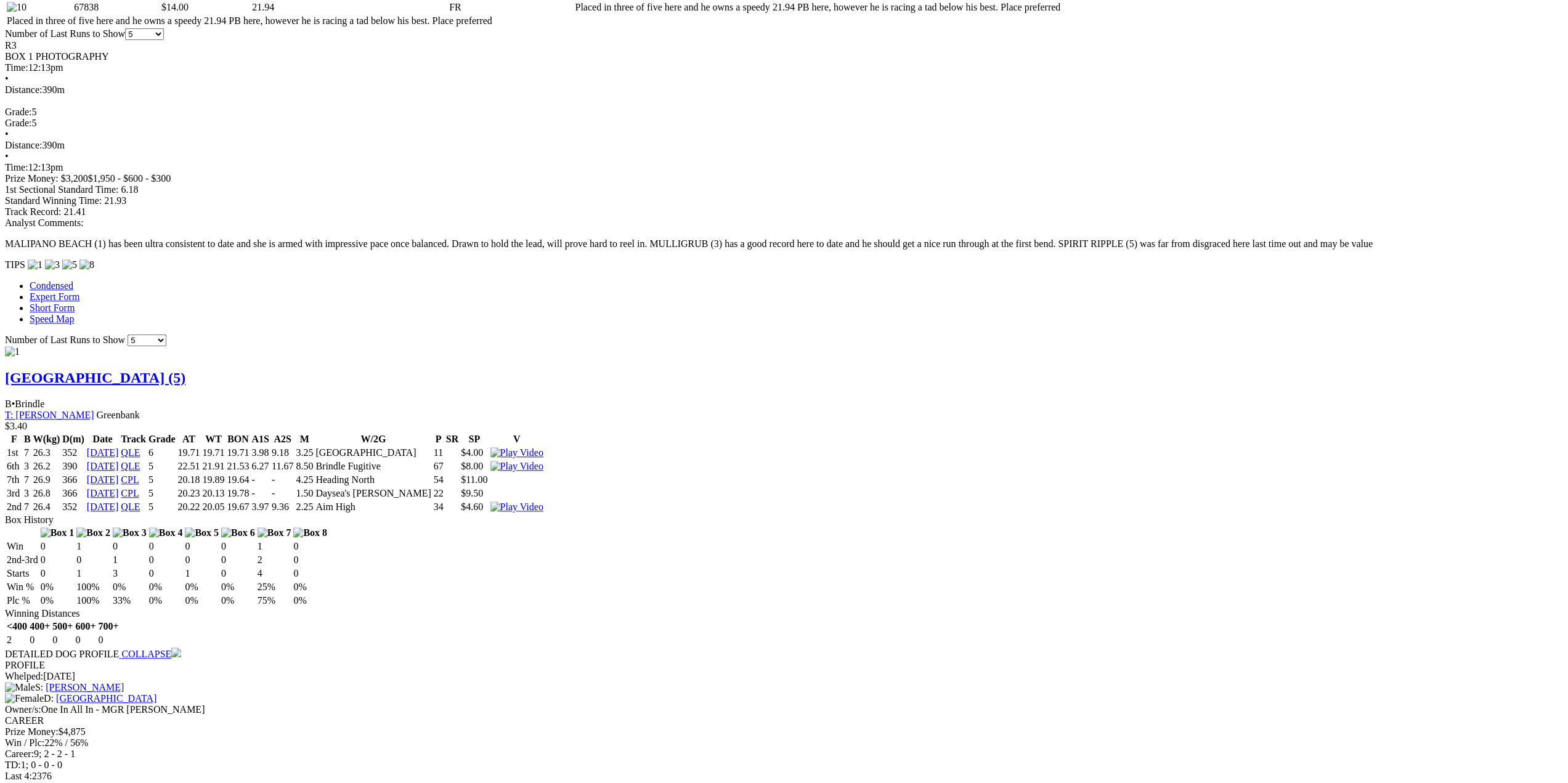
scroll to position [925, 0]
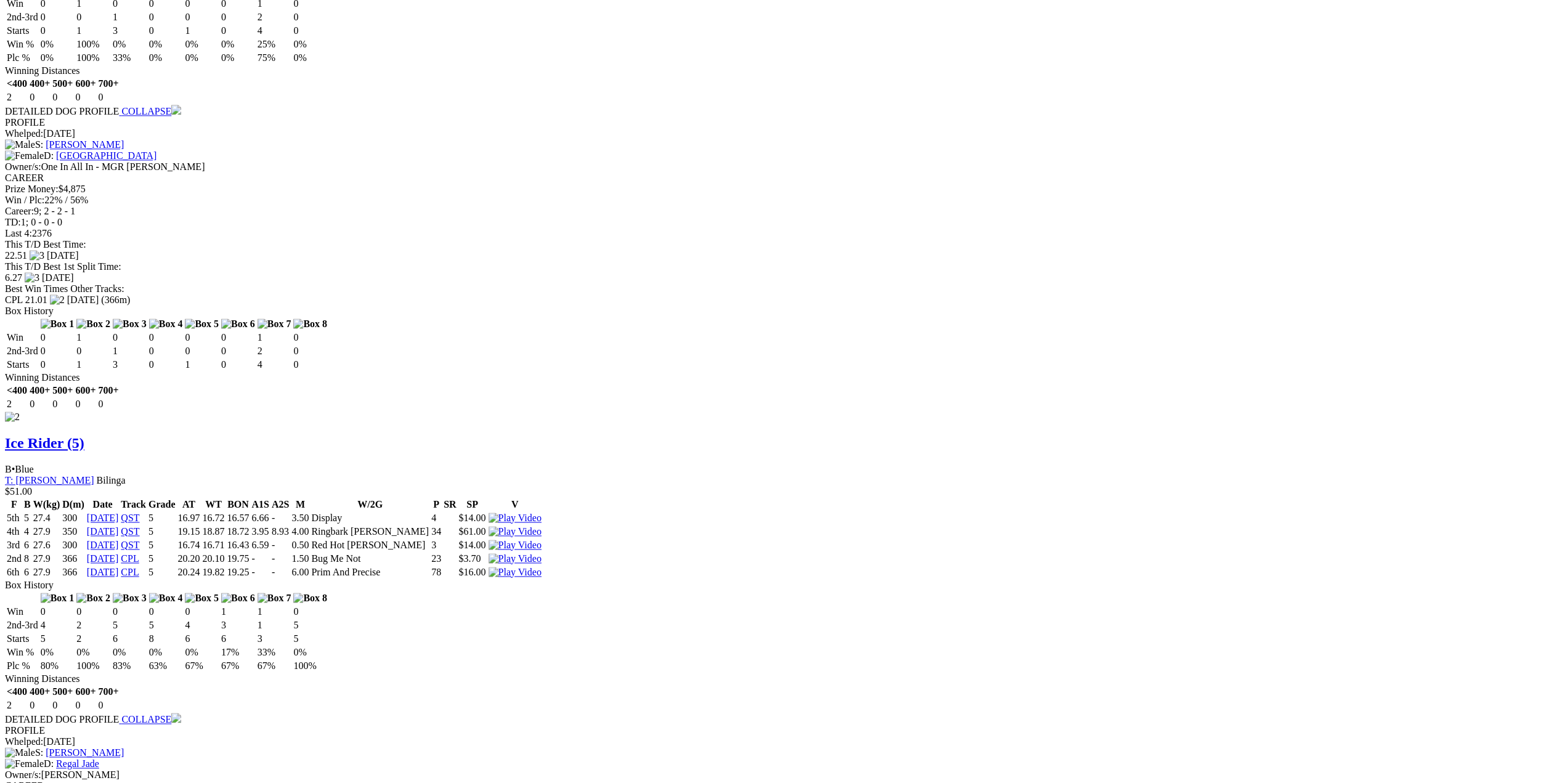
scroll to position [1603, 0]
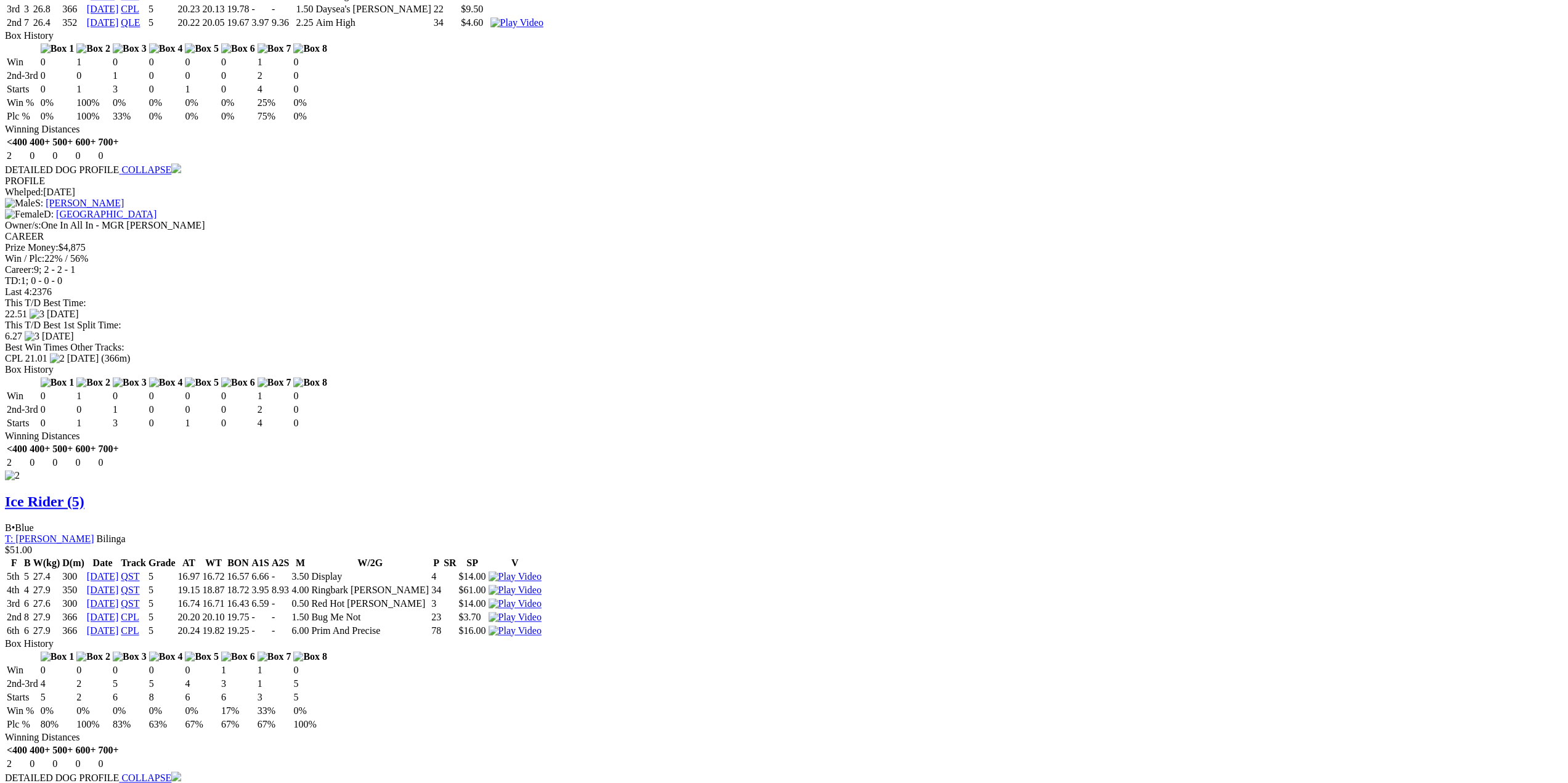
scroll to position [1294, 0]
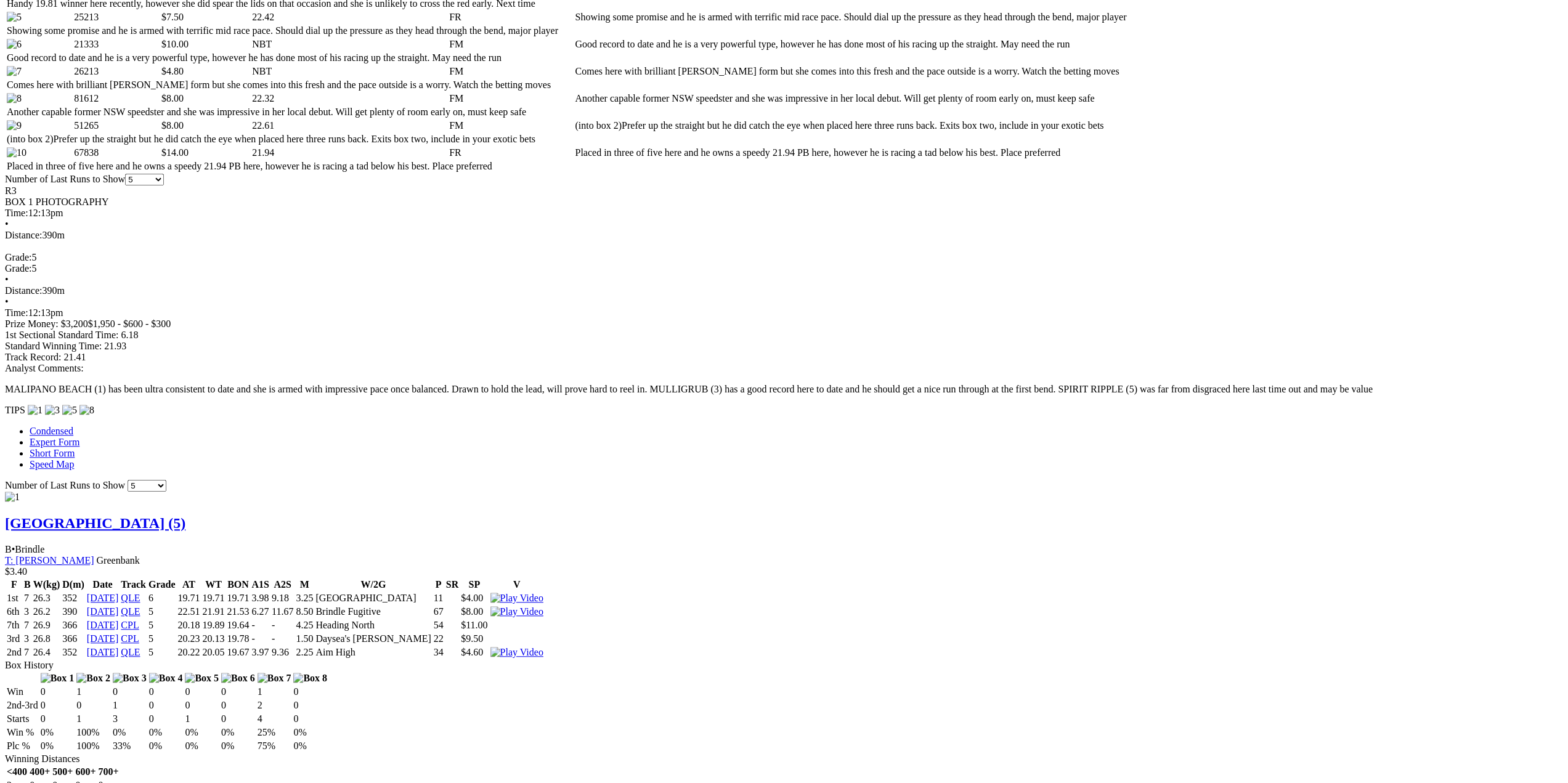
scroll to position [678, 0]
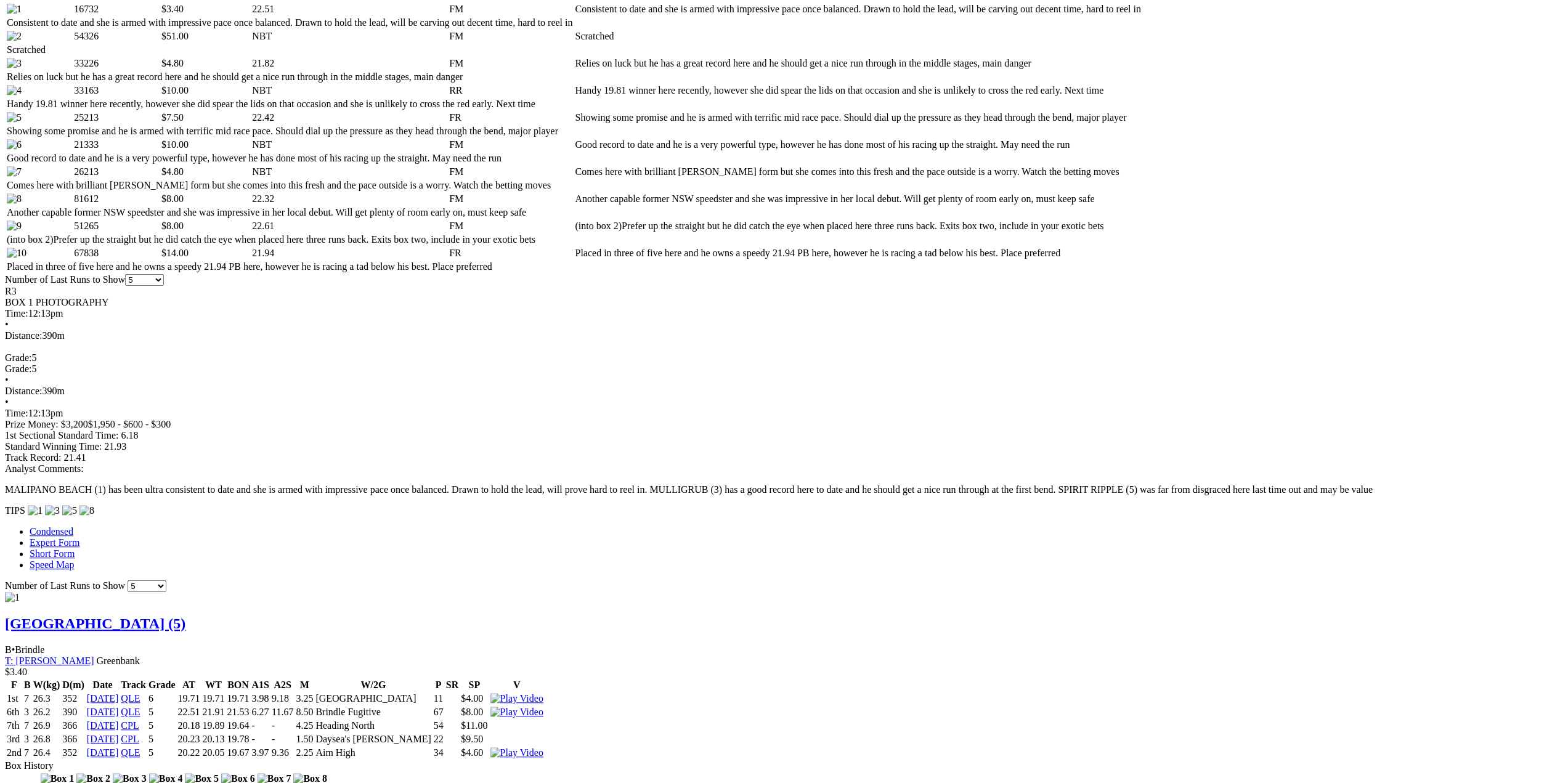
click at [543, 747] on img at bounding box center [516, 752] width 53 height 11
